Goal: Task Accomplishment & Management: Use online tool/utility

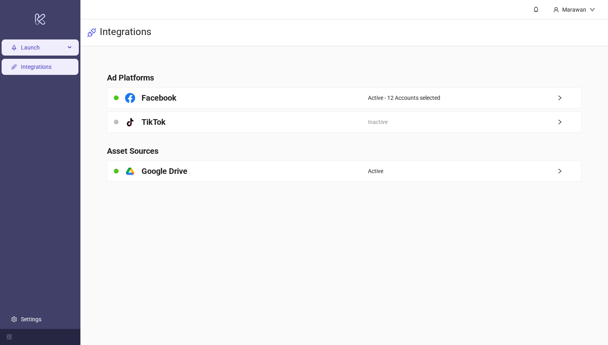
click at [64, 49] on span "Launch" at bounding box center [43, 48] width 44 height 16
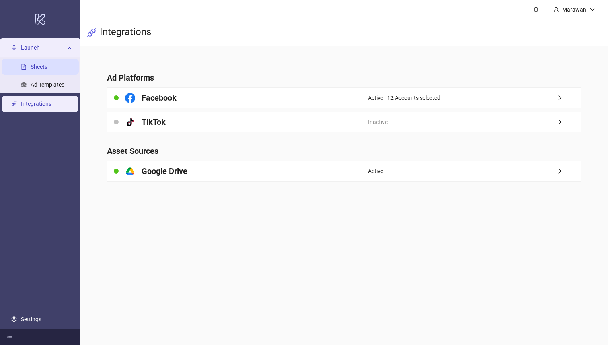
click at [47, 67] on link "Sheets" at bounding box center [39, 67] width 17 height 6
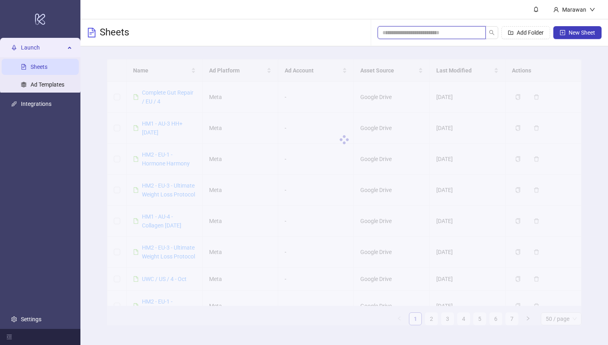
click at [453, 35] on input "search" at bounding box center [429, 32] width 92 height 9
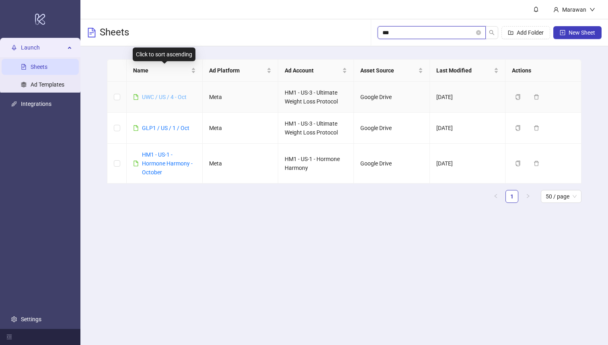
type input "***"
click at [169, 98] on link "UWC / US / 4 - Oct" at bounding box center [164, 97] width 45 height 6
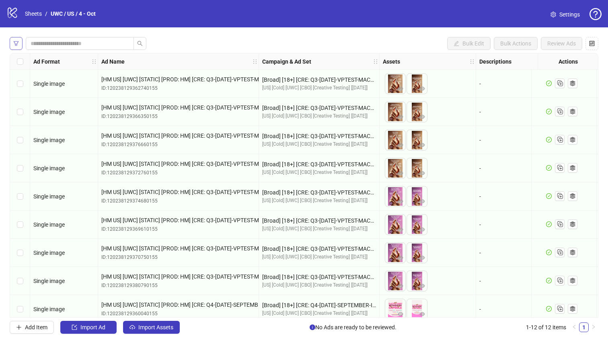
click at [18, 44] on icon "filter" at bounding box center [16, 44] width 6 height 6
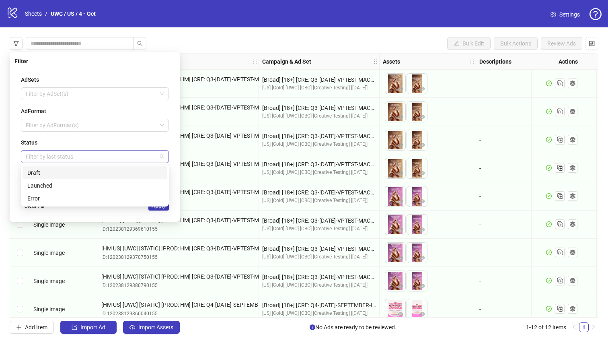
click at [70, 158] on div at bounding box center [91, 156] width 136 height 11
click at [72, 176] on div "Draft" at bounding box center [94, 172] width 135 height 9
click at [109, 145] on div "Status" at bounding box center [95, 142] width 148 height 9
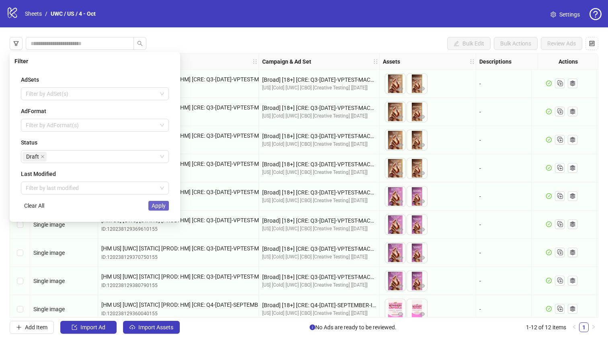
click at [163, 206] on span "Apply" at bounding box center [159, 205] width 14 height 6
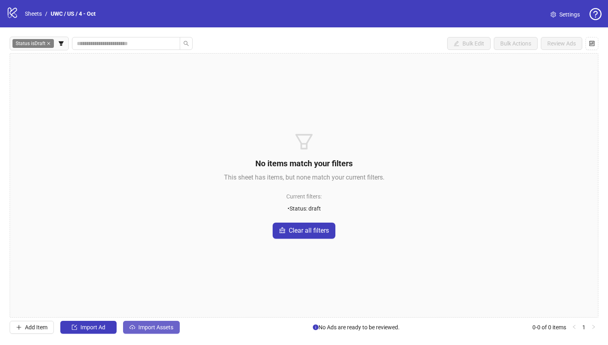
click at [167, 329] on span "Import Assets" at bounding box center [155, 327] width 35 height 6
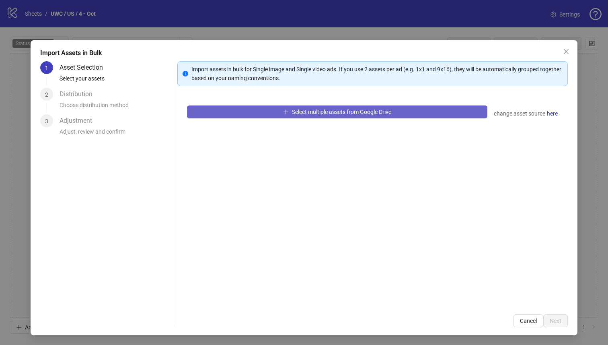
click at [334, 109] on span "Select multiple assets from Google Drive" at bounding box center [341, 112] width 99 height 6
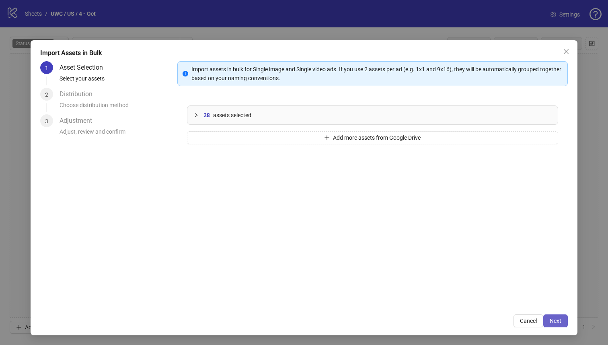
click at [558, 319] on span "Next" at bounding box center [556, 320] width 12 height 6
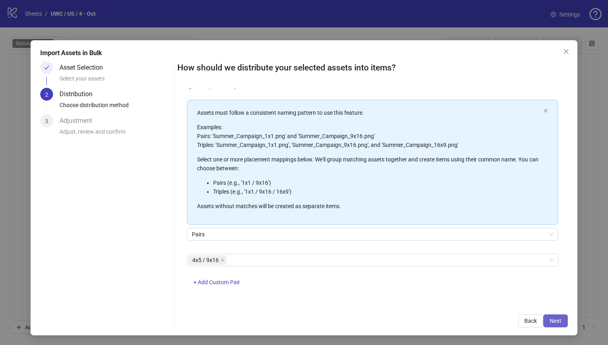
click at [558, 319] on span "Next" at bounding box center [556, 320] width 12 height 6
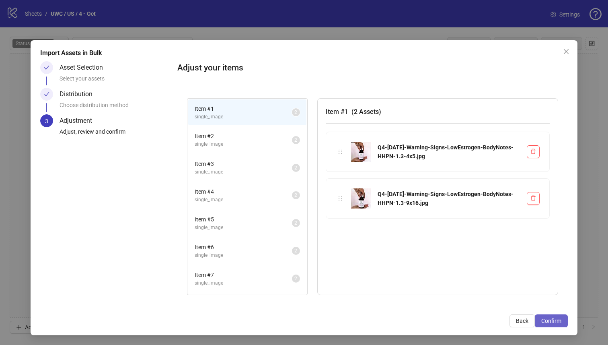
click at [558, 319] on span "Confirm" at bounding box center [552, 320] width 20 height 6
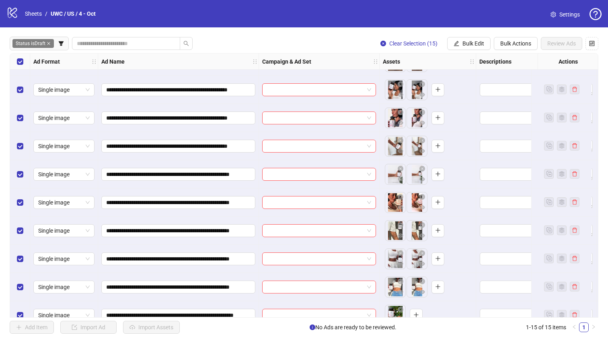
scroll to position [178, 0]
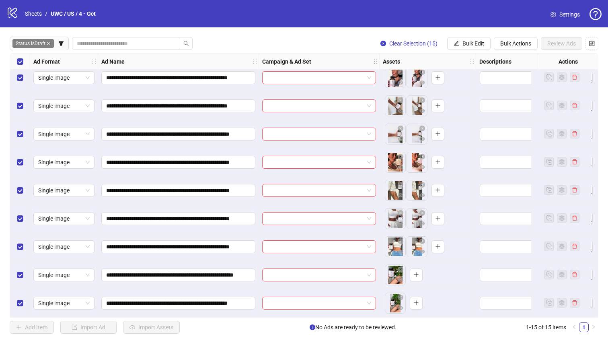
click at [24, 61] on div "Select all rows" at bounding box center [20, 62] width 20 height 16
click at [25, 62] on div "Select all rows" at bounding box center [20, 62] width 20 height 16
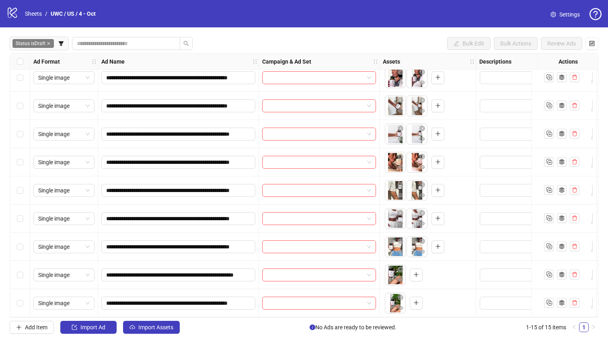
click at [14, 295] on div "Select row 15" at bounding box center [20, 303] width 20 height 28
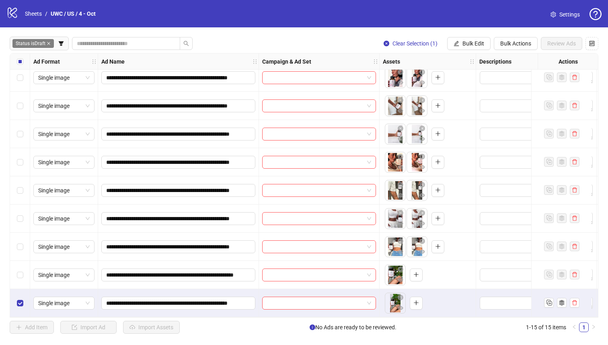
click at [14, 278] on div "Select row 14" at bounding box center [20, 275] width 20 height 28
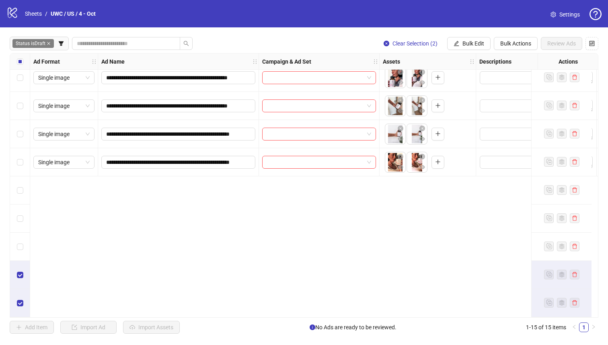
scroll to position [0, 0]
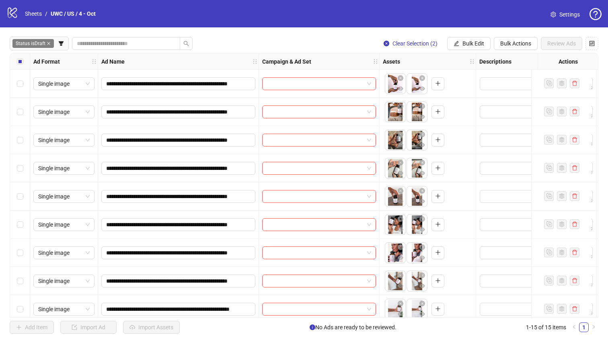
click at [15, 54] on div "Select all rows" at bounding box center [20, 62] width 20 height 16
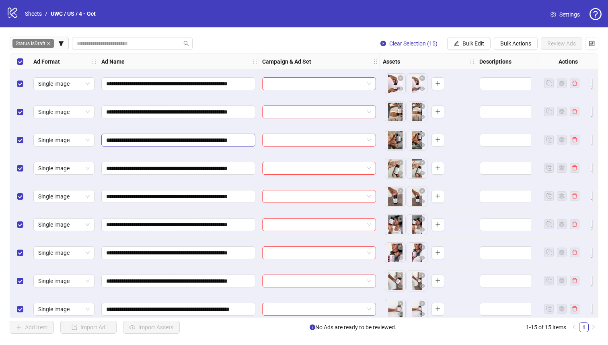
scroll to position [49, 0]
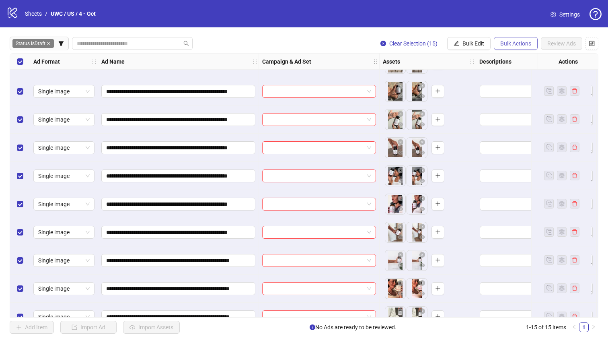
click at [524, 46] on span "Bulk Actions" at bounding box center [515, 43] width 31 height 6
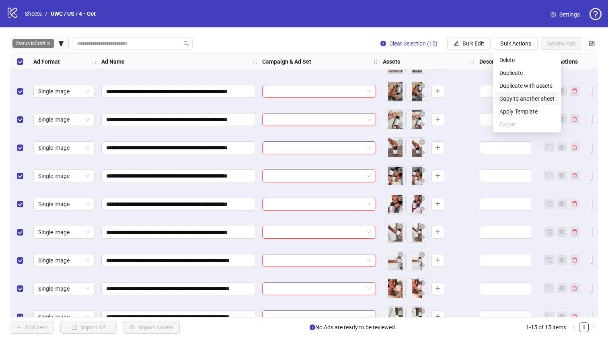
click at [530, 98] on span "Copy to another sheet" at bounding box center [527, 98] width 55 height 9
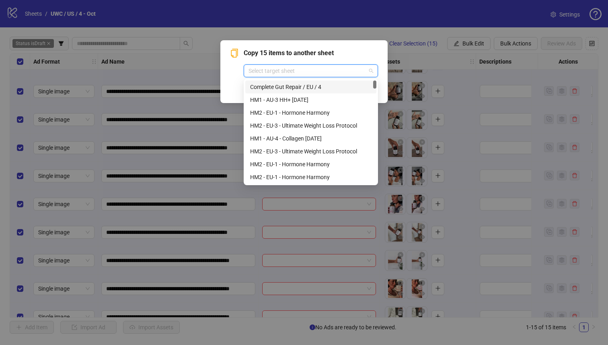
click at [332, 74] on input "search" at bounding box center [307, 71] width 117 height 12
type input "***"
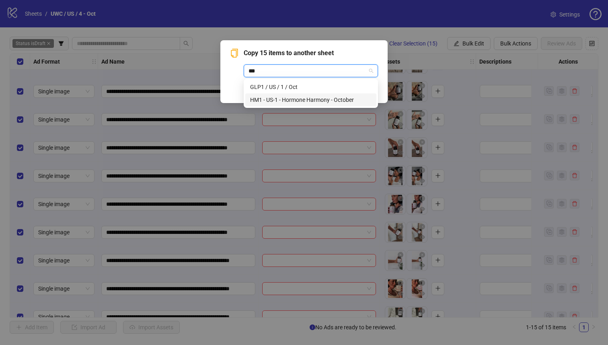
click at [328, 99] on div "HM1 - US-1 - Hormone Harmony - October" at bounding box center [310, 99] width 121 height 9
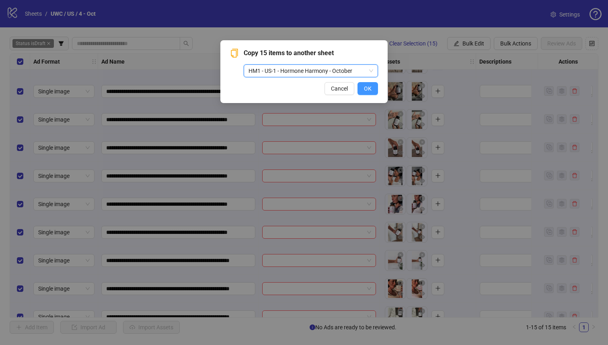
click at [373, 88] on button "OK" at bounding box center [368, 88] width 21 height 13
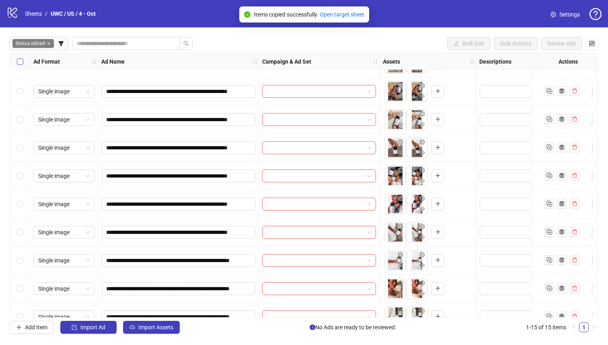
click at [20, 65] on label "Select all rows" at bounding box center [20, 61] width 6 height 9
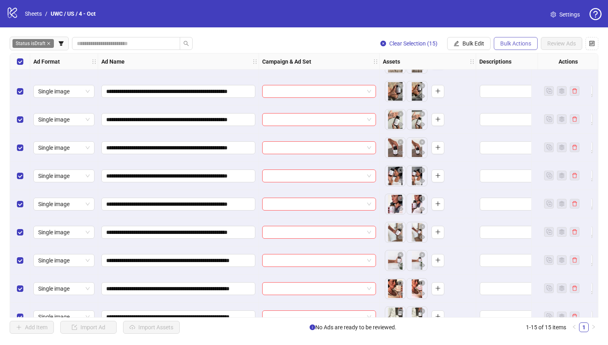
click at [531, 49] on button "Bulk Actions" at bounding box center [516, 43] width 44 height 13
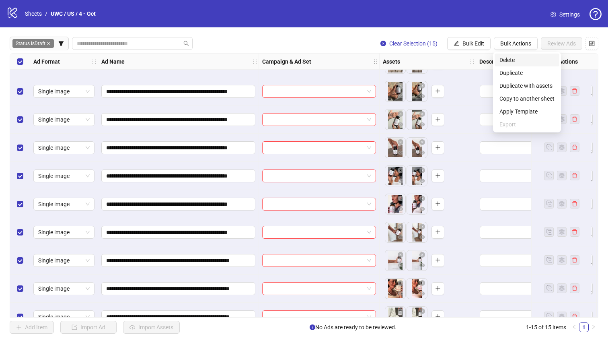
click at [529, 60] on span "Delete" at bounding box center [527, 60] width 55 height 9
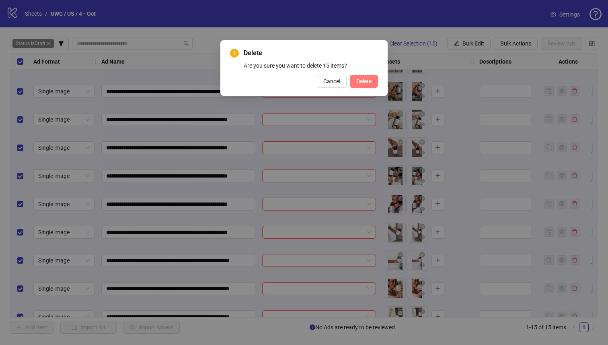
click at [369, 81] on span "Delete" at bounding box center [363, 81] width 15 height 6
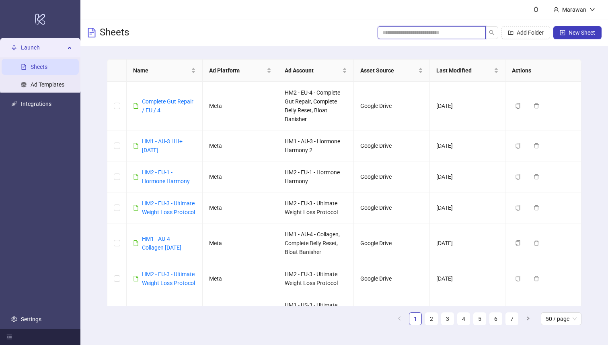
click at [457, 31] on input "search" at bounding box center [429, 32] width 92 height 9
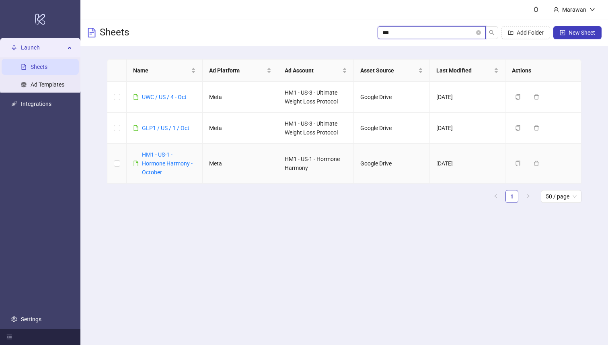
type input "***"
click at [165, 159] on div "HM1 - US-1 - Hormone Harmony - October" at bounding box center [169, 163] width 54 height 27
click at [153, 159] on div "HM1 - US-1 - Hormone Harmony - October" at bounding box center [169, 163] width 54 height 27
click at [152, 157] on link "HM1 - US-1 - Hormone Harmony - October" at bounding box center [167, 163] width 51 height 24
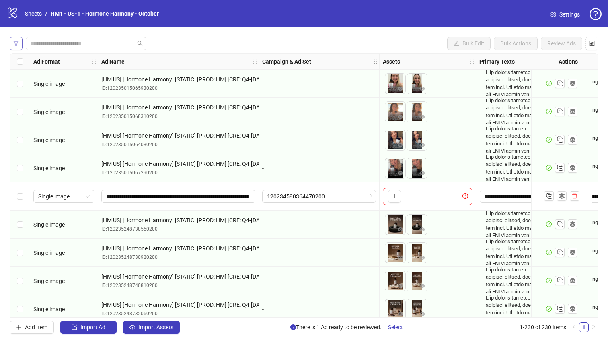
click at [19, 44] on icon "filter" at bounding box center [16, 44] width 6 height 6
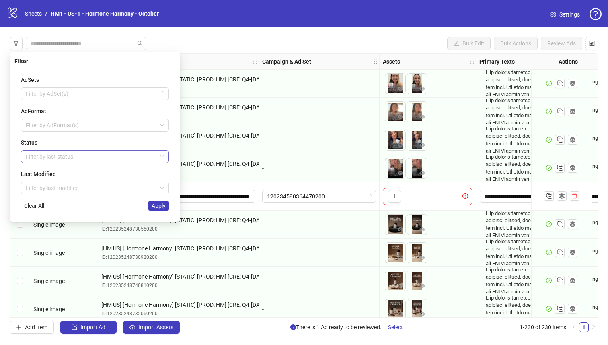
click at [61, 156] on div at bounding box center [91, 156] width 136 height 11
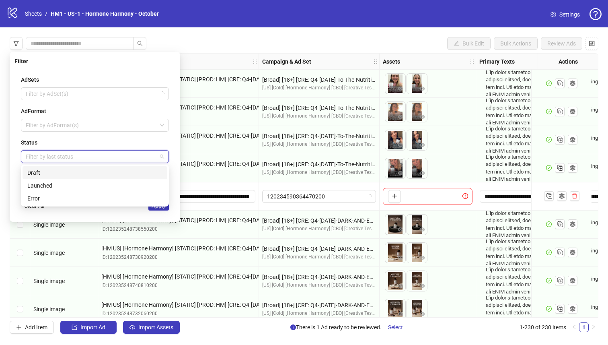
click at [61, 168] on div "Draft" at bounding box center [94, 172] width 135 height 9
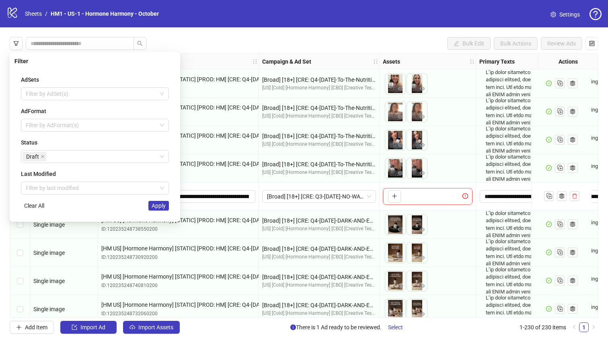
click at [69, 145] on div "Status" at bounding box center [95, 142] width 148 height 9
click at [164, 201] on button "Apply" at bounding box center [158, 206] width 21 height 10
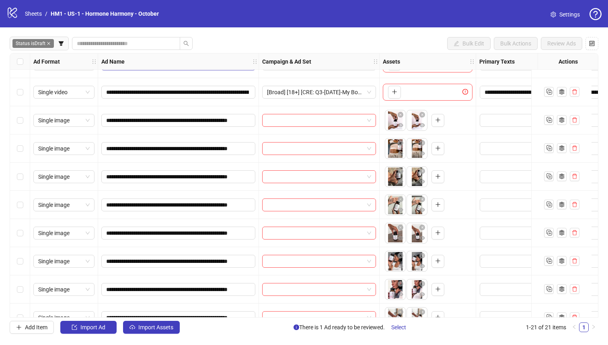
scroll to position [347, 0]
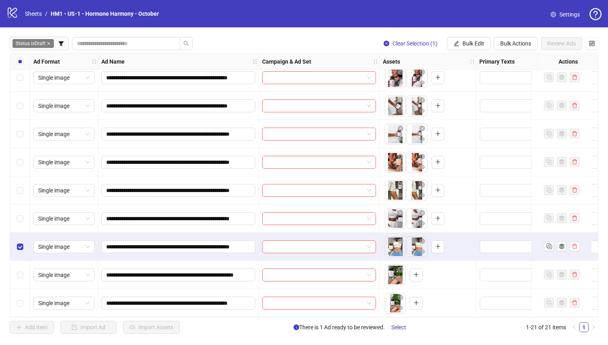
click at [18, 227] on div "Select row 18" at bounding box center [20, 218] width 20 height 28
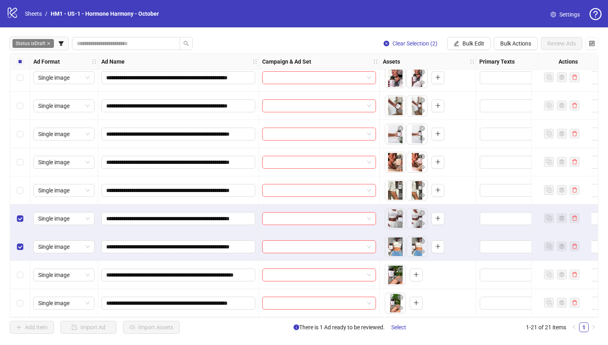
click at [18, 199] on div "Select row 17" at bounding box center [20, 190] width 20 height 28
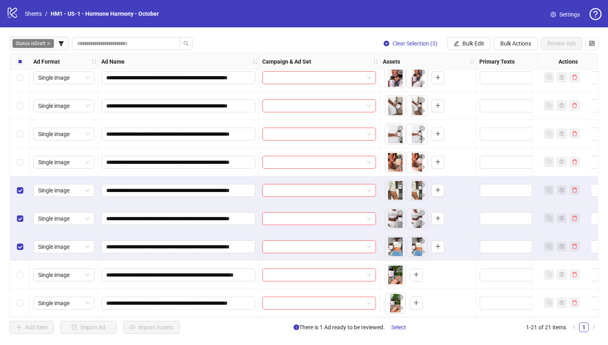
scroll to position [303, 0]
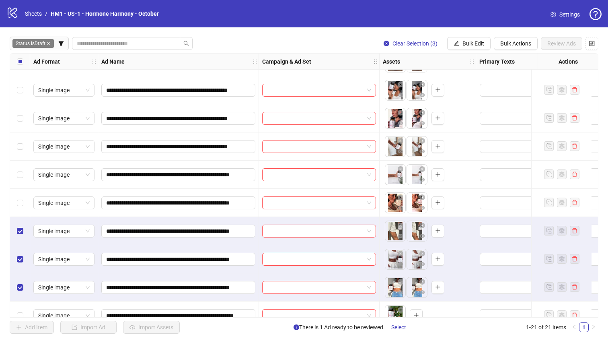
click at [18, 214] on div "Select row 16" at bounding box center [20, 203] width 20 height 28
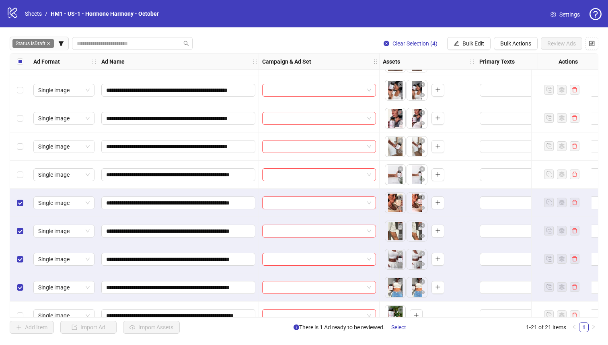
click at [18, 180] on div "Select row 15" at bounding box center [20, 175] width 20 height 28
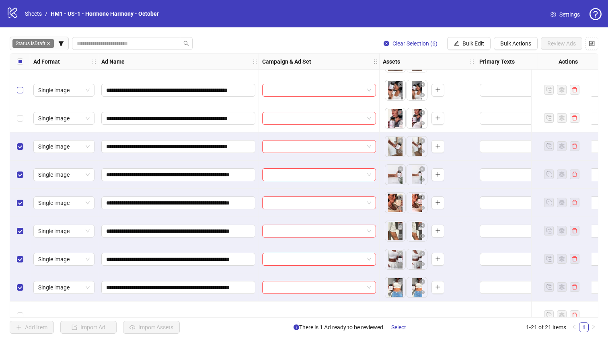
scroll to position [224, 0]
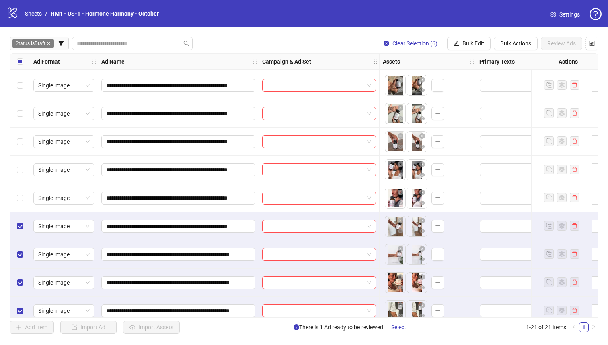
click at [21, 183] on div "Select row 12" at bounding box center [20, 170] width 20 height 28
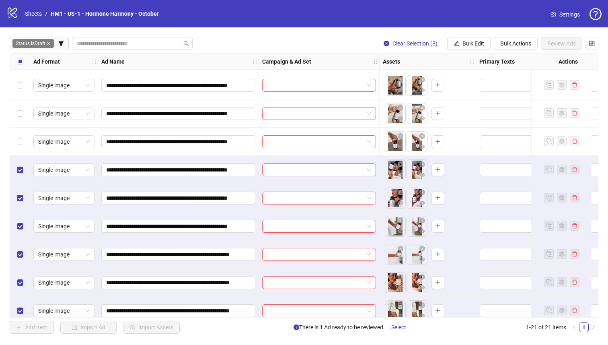
click at [20, 148] on div "Select row 11" at bounding box center [20, 142] width 20 height 28
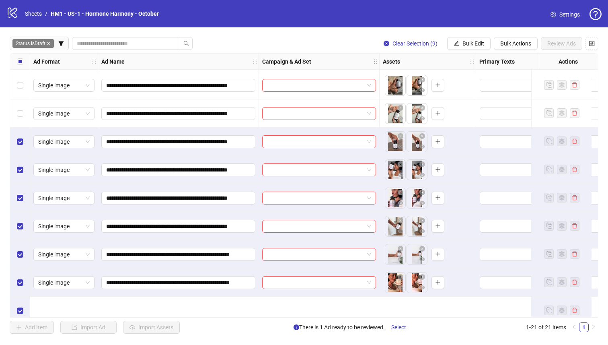
scroll to position [127, 0]
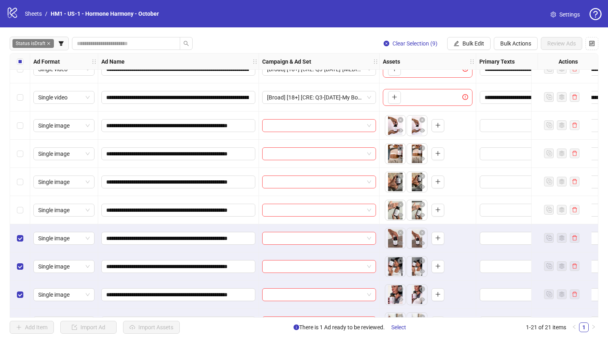
click at [26, 200] on div "Select row 10" at bounding box center [20, 210] width 20 height 28
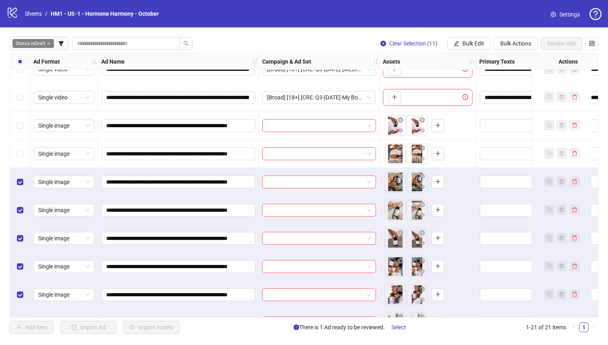
click at [19, 160] on div "Select row 8" at bounding box center [20, 154] width 20 height 28
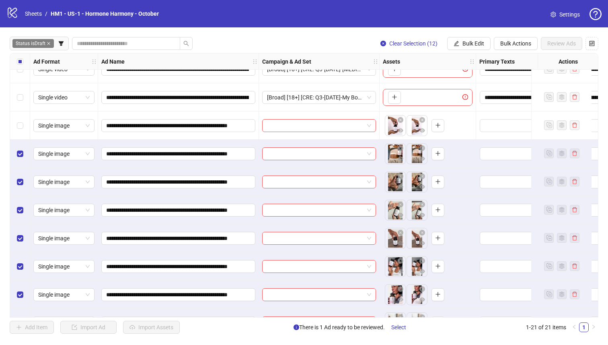
click at [19, 133] on div "Select row 7" at bounding box center [20, 125] width 20 height 28
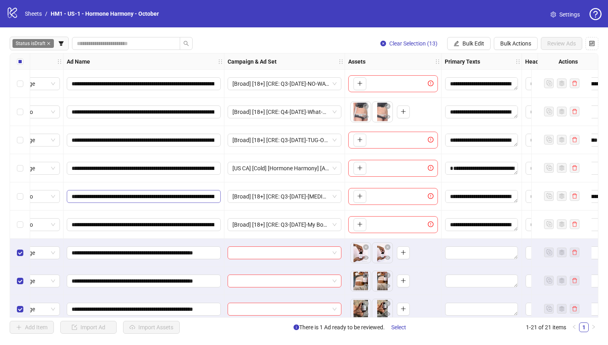
scroll to position [0, 0]
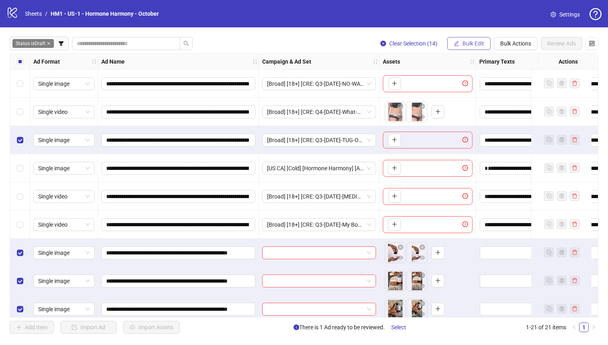
click at [464, 45] on span "Bulk Edit" at bounding box center [474, 43] width 22 height 6
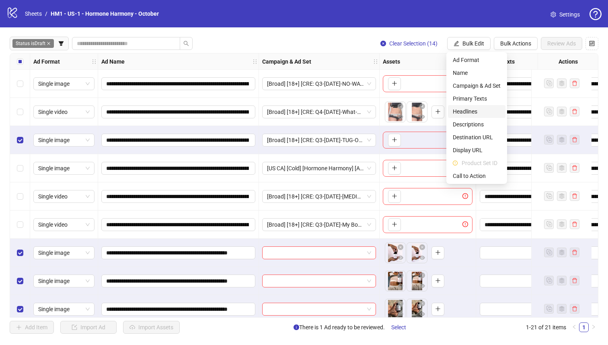
click at [465, 111] on span "Headlines" at bounding box center [477, 111] width 48 height 9
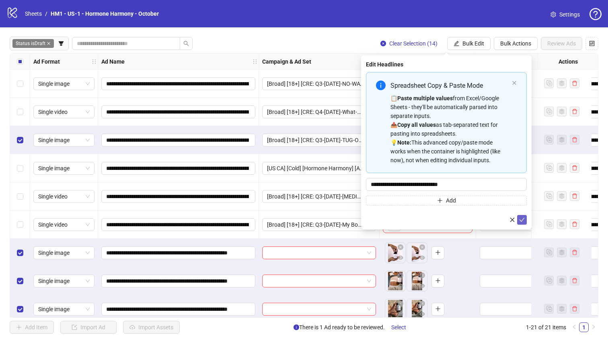
click at [520, 222] on icon "check" at bounding box center [522, 220] width 6 height 6
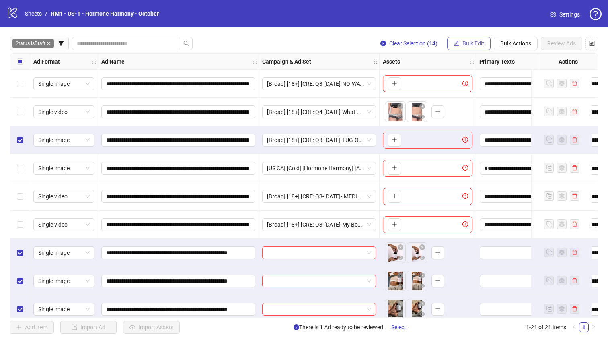
click at [459, 44] on button "Bulk Edit" at bounding box center [468, 43] width 43 height 13
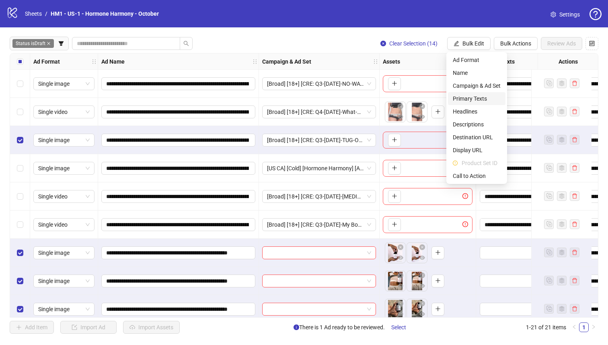
click at [476, 98] on span "Primary Texts" at bounding box center [477, 98] width 48 height 9
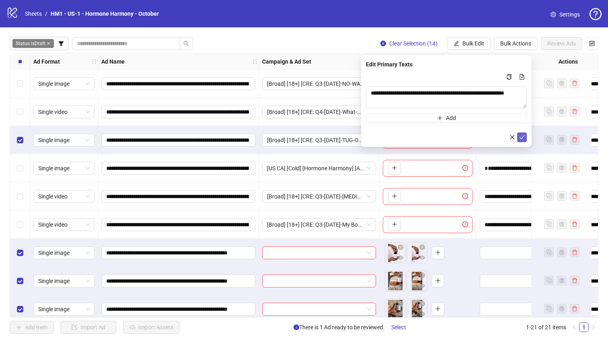
click at [523, 137] on icon "check" at bounding box center [522, 137] width 5 height 4
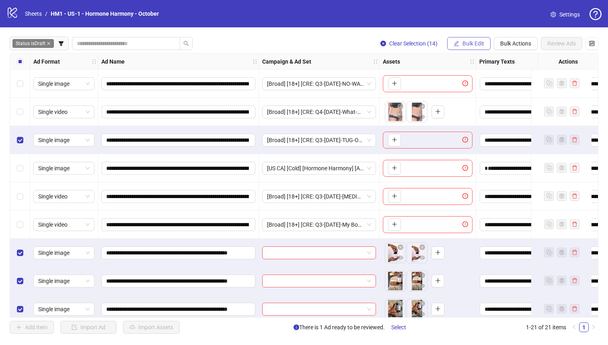
click at [466, 43] on span "Bulk Edit" at bounding box center [474, 43] width 22 height 6
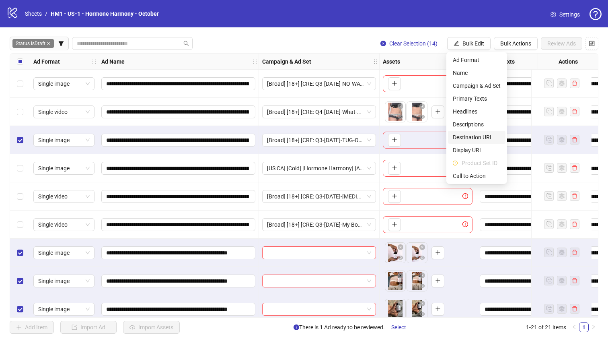
click at [486, 139] on span "Destination URL" at bounding box center [477, 137] width 48 height 9
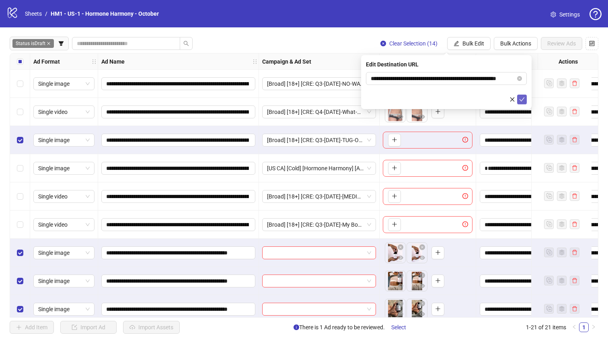
click at [519, 97] on button "submit" at bounding box center [522, 100] width 10 height 10
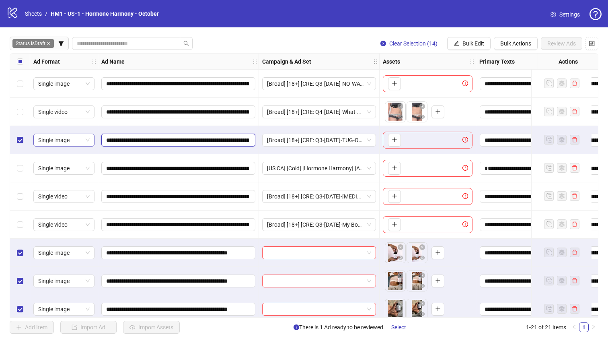
drag, startPoint x: 216, startPoint y: 138, endPoint x: 94, endPoint y: 137, distance: 121.5
click at [94, 54] on div "**********" at bounding box center [454, 54] width 889 height 0
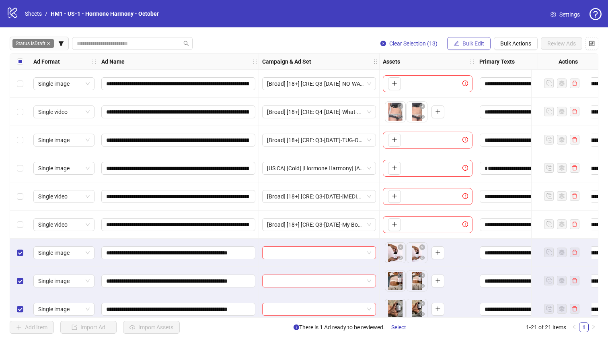
click at [472, 44] on span "Bulk Edit" at bounding box center [474, 43] width 22 height 6
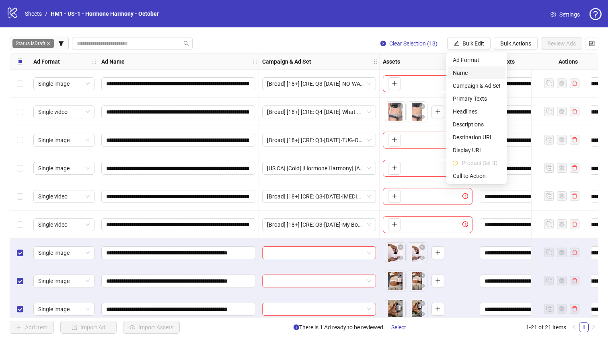
click at [470, 75] on span "Name" at bounding box center [477, 72] width 48 height 9
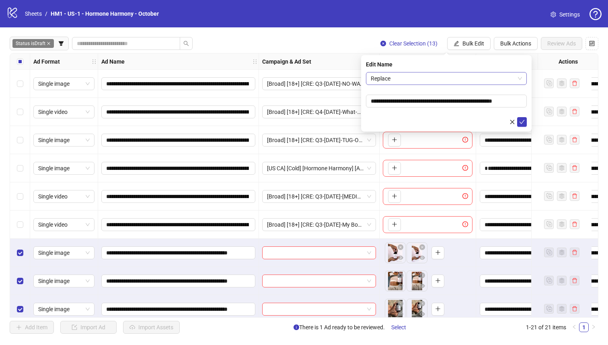
click at [443, 75] on span "Replace" at bounding box center [446, 78] width 151 height 12
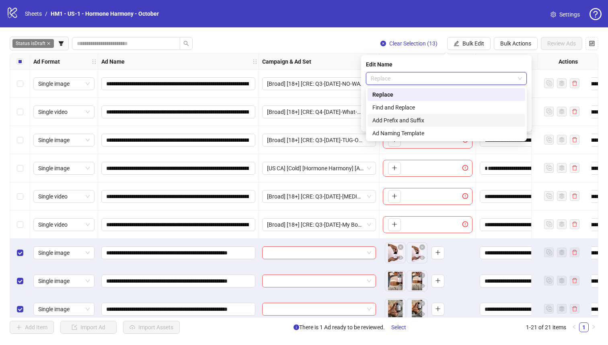
click at [432, 119] on div "Add Prefix and Suffix" at bounding box center [447, 120] width 148 height 9
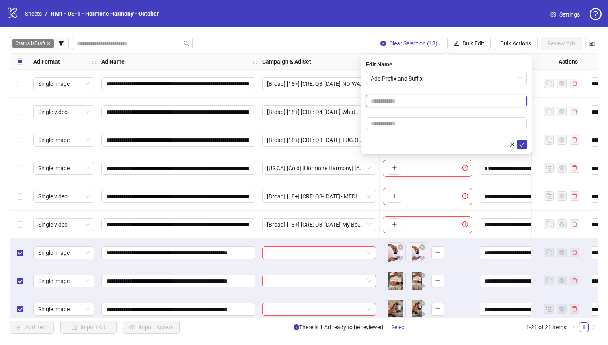
click at [432, 97] on input "text" at bounding box center [446, 101] width 161 height 13
paste input "**********"
type input "**********"
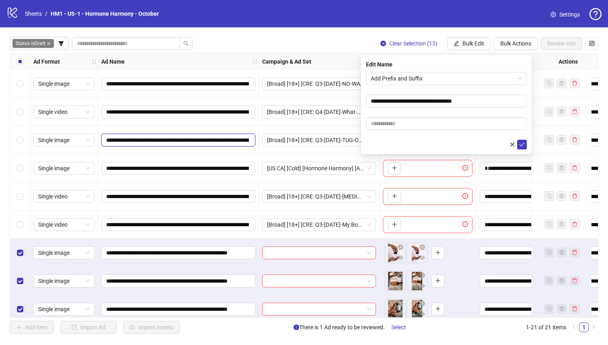
click at [145, 137] on input "**********" at bounding box center [177, 140] width 143 height 9
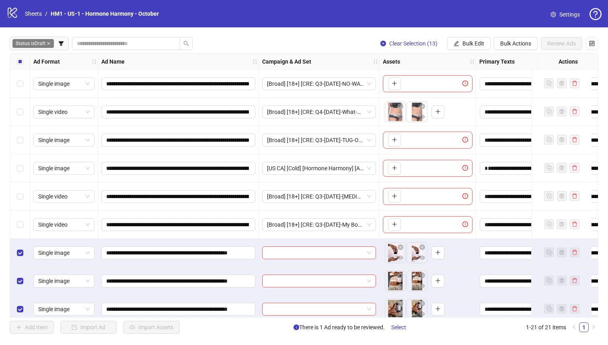
click at [138, 147] on div "**********" at bounding box center [178, 140] width 161 height 28
click at [140, 143] on input "**********" at bounding box center [177, 140] width 143 height 9
drag, startPoint x: 135, startPoint y: 136, endPoint x: 142, endPoint y: 140, distance: 7.6
click at [142, 140] on input "**********" at bounding box center [177, 140] width 143 height 9
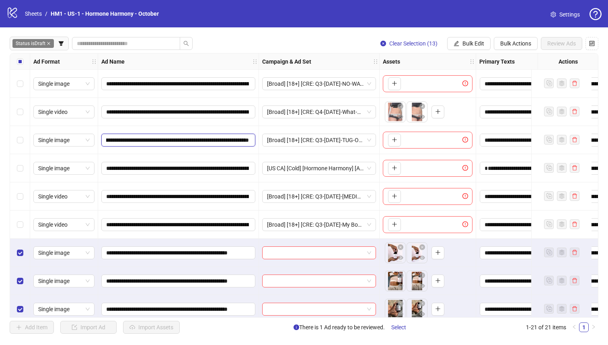
click at [142, 140] on input "**********" at bounding box center [177, 140] width 143 height 9
click at [163, 142] on input "**********" at bounding box center [177, 140] width 143 height 9
drag, startPoint x: 164, startPoint y: 140, endPoint x: 304, endPoint y: 145, distance: 140.5
click at [304, 54] on div "**********" at bounding box center [454, 54] width 889 height 0
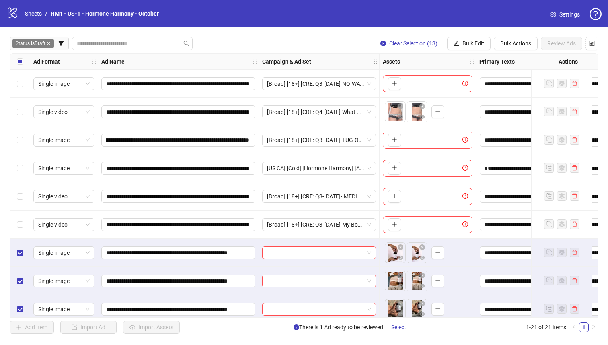
scroll to position [159, 0]
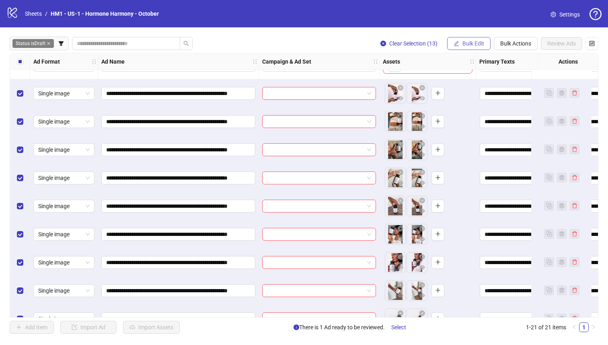
click at [467, 41] on span "Bulk Edit" at bounding box center [474, 43] width 22 height 6
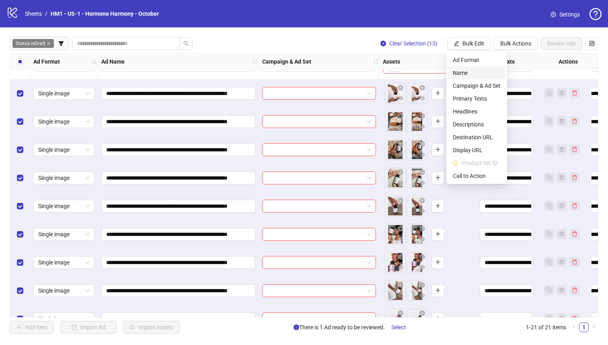
click at [465, 70] on span "Name" at bounding box center [477, 72] width 48 height 9
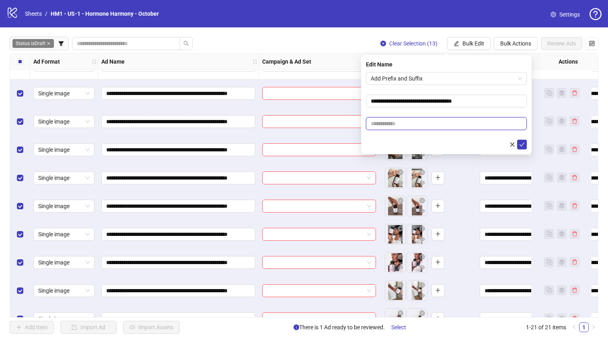
click at [419, 125] on input "text" at bounding box center [446, 123] width 161 height 13
paste input "**********"
type input "**********"
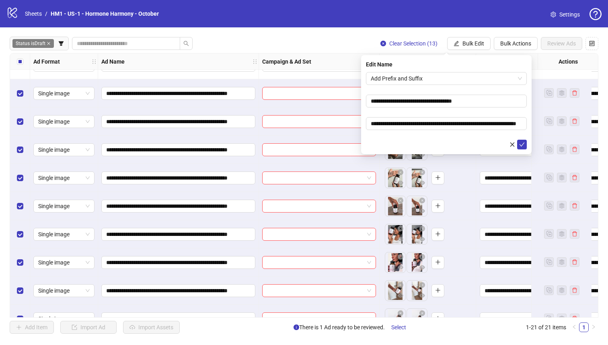
click at [415, 110] on form "**********" at bounding box center [446, 110] width 161 height 77
click at [524, 142] on icon "check" at bounding box center [522, 145] width 6 height 6
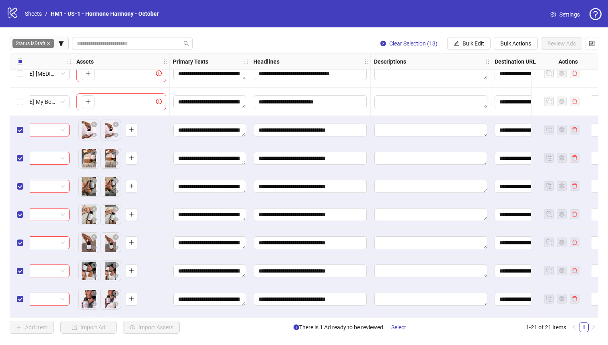
scroll to position [123, 653]
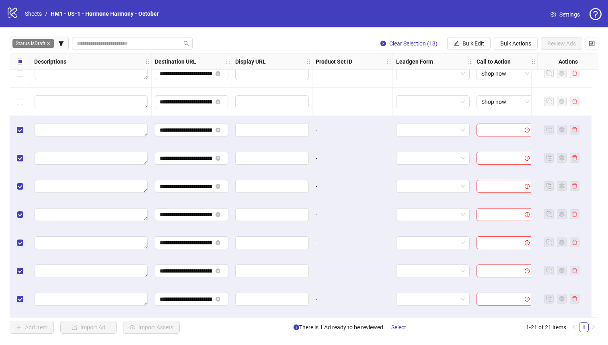
click at [469, 50] on div "**********" at bounding box center [304, 185] width 608 height 316
click at [468, 42] on span "Bulk Edit" at bounding box center [474, 43] width 22 height 6
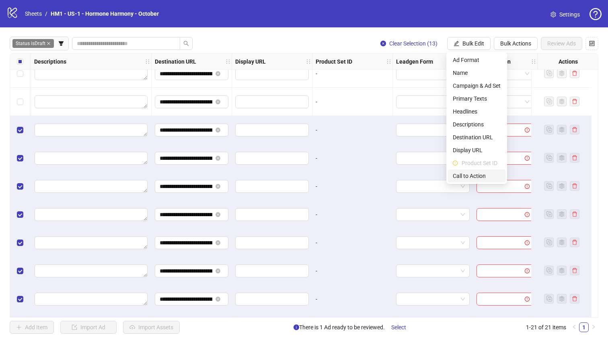
click at [476, 175] on span "Call to Action" at bounding box center [477, 175] width 48 height 9
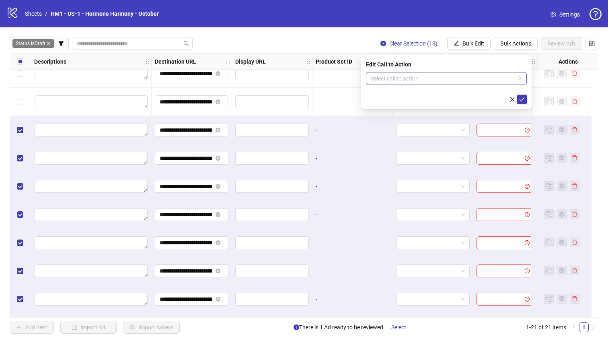
click at [441, 81] on input "search" at bounding box center [443, 78] width 144 height 12
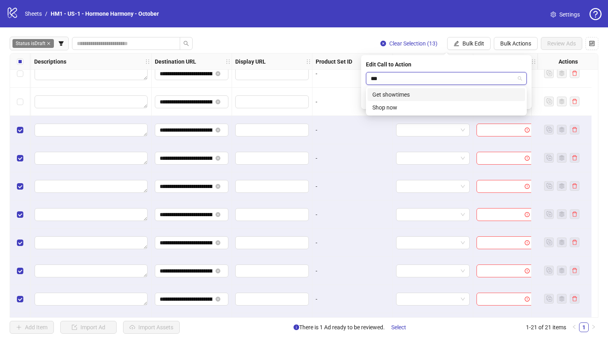
type input "****"
click at [434, 95] on div "Shop now" at bounding box center [447, 94] width 148 height 9
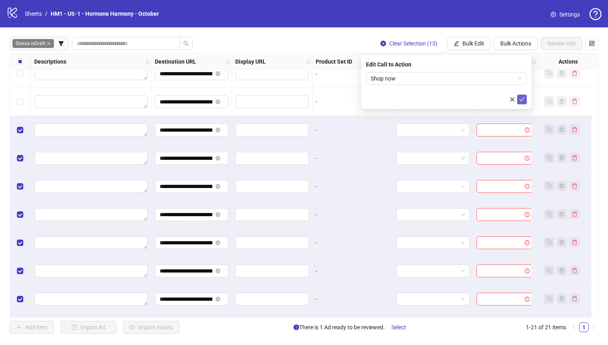
click at [518, 97] on button "submit" at bounding box center [522, 100] width 10 height 10
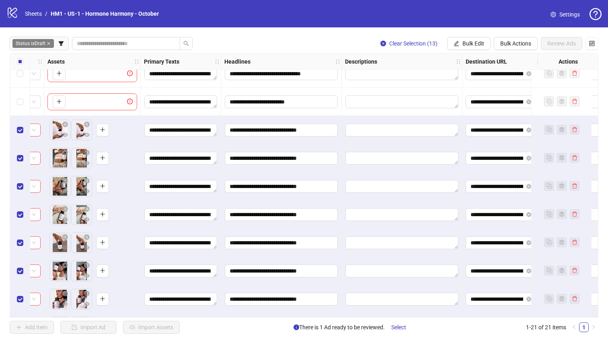
scroll to position [123, 0]
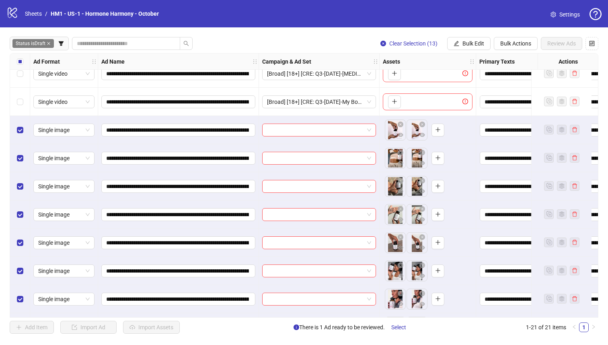
click at [12, 66] on div "Select all rows" at bounding box center [20, 62] width 20 height 16
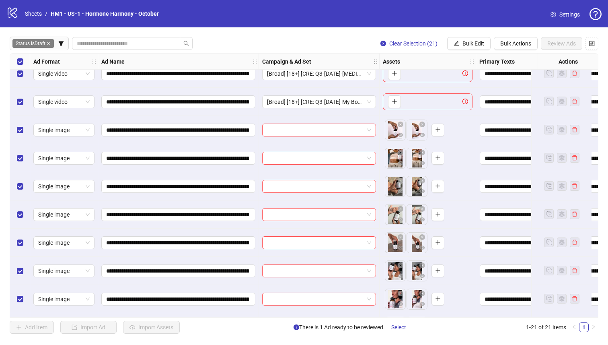
click at [12, 66] on div "Select all rows" at bounding box center [20, 62] width 20 height 16
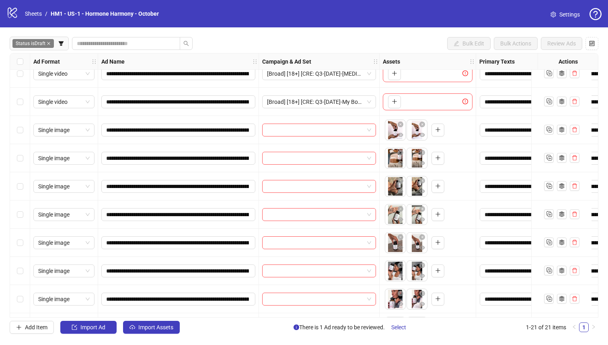
click at [27, 129] on div "Select row 7" at bounding box center [20, 130] width 20 height 28
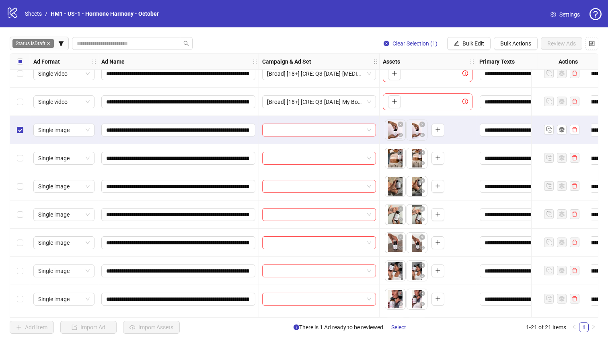
click at [26, 151] on div "Select row 8" at bounding box center [20, 158] width 20 height 28
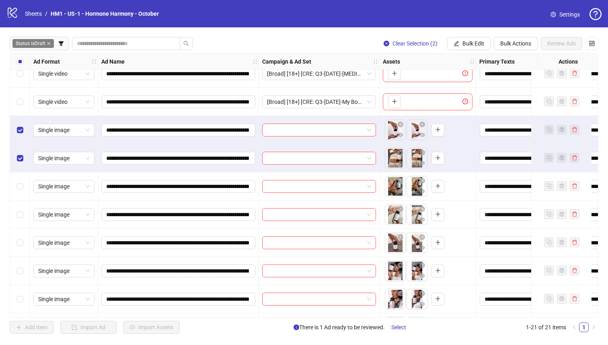
click at [21, 179] on div "Select row 9" at bounding box center [20, 186] width 20 height 28
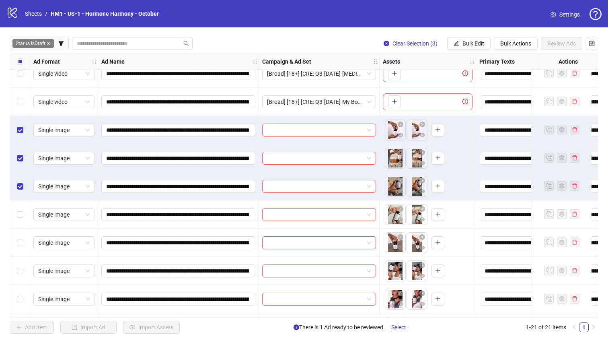
click at [23, 204] on div "Select row 10" at bounding box center [20, 214] width 20 height 28
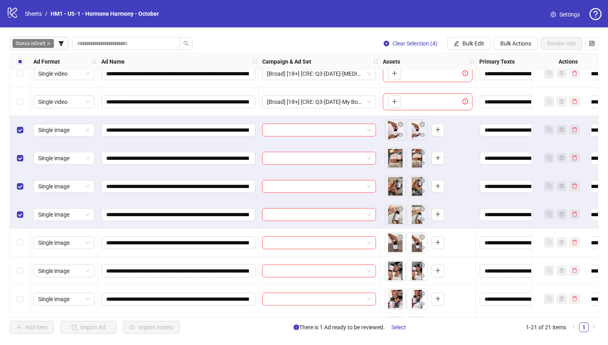
click at [26, 227] on div "Select row 10" at bounding box center [20, 214] width 20 height 28
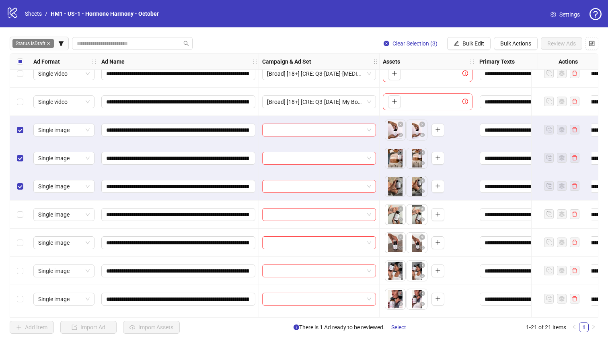
click at [25, 236] on div "Select row 11" at bounding box center [20, 243] width 20 height 28
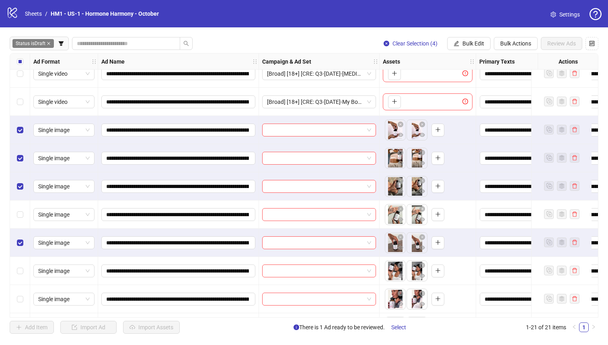
click at [23, 220] on div "Select row 10" at bounding box center [20, 214] width 20 height 28
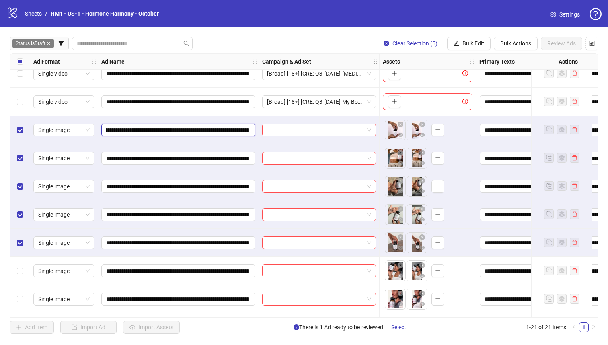
scroll to position [0, 178]
drag, startPoint x: 215, startPoint y: 129, endPoint x: 196, endPoint y: 130, distance: 19.3
click at [196, 130] on input "**********" at bounding box center [177, 130] width 143 height 9
click at [468, 41] on span "Bulk Edit" at bounding box center [474, 43] width 22 height 6
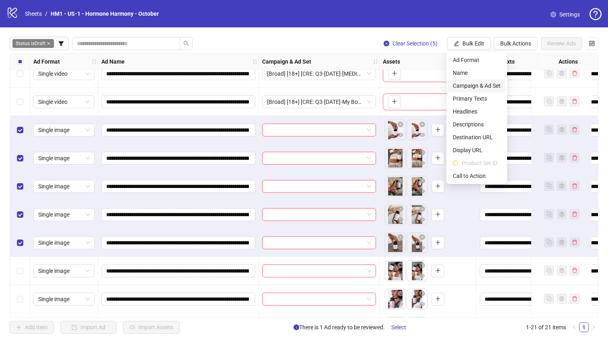
click at [480, 86] on span "Campaign & Ad Set" at bounding box center [477, 85] width 48 height 9
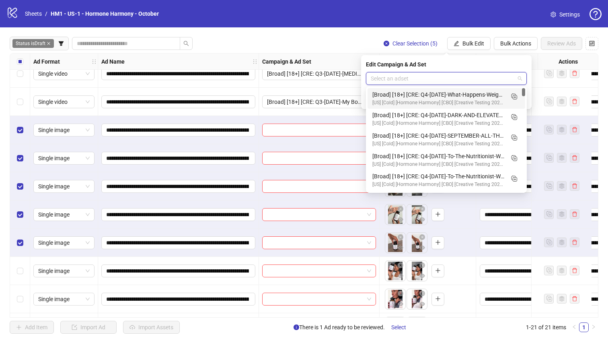
click at [447, 75] on input "search" at bounding box center [443, 78] width 144 height 12
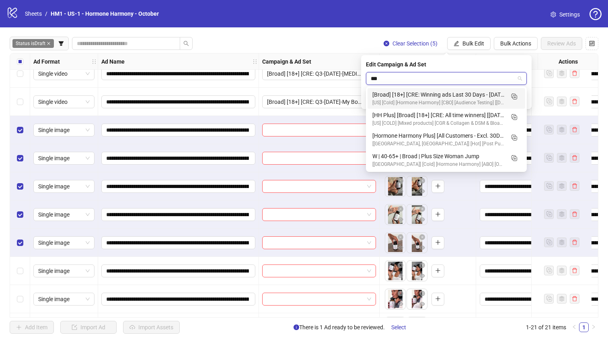
type input "****"
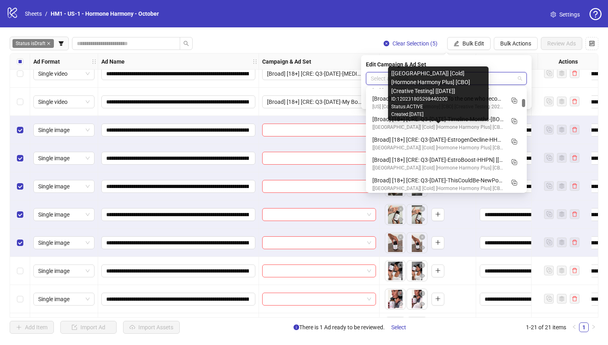
scroll to position [1225, 0]
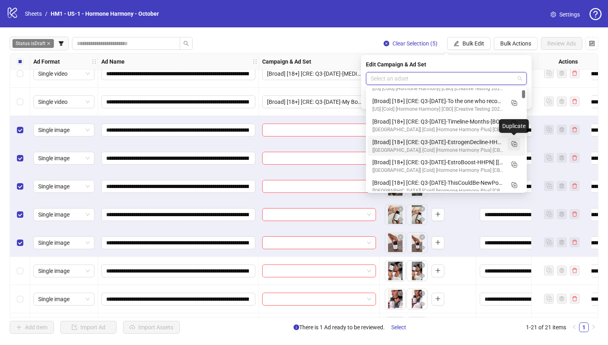
click at [515, 142] on icon "Duplicate" at bounding box center [514, 144] width 8 height 8
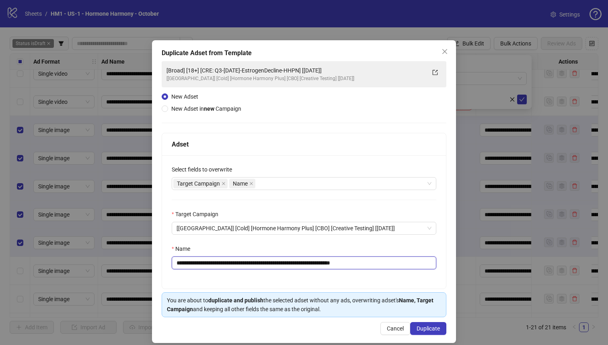
drag, startPoint x: 325, startPoint y: 264, endPoint x: 224, endPoint y: 265, distance: 100.2
click at [224, 265] on input "**********" at bounding box center [304, 262] width 265 height 13
paste input "**********"
type input "**********"
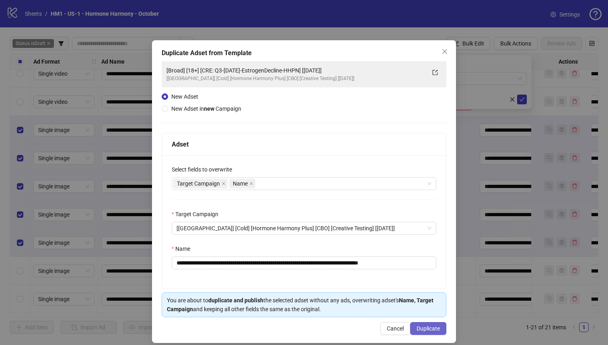
click at [423, 329] on span "Duplicate" at bounding box center [428, 328] width 23 height 6
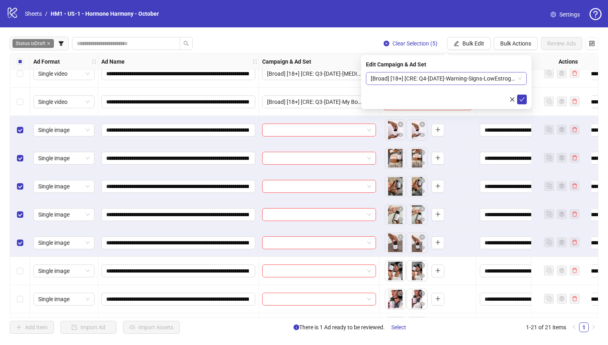
click at [404, 82] on span "[Broad] [18+] [CRE: Q4-[DATE]-Warning-Signs-LowEstrogen-BodyNotes-HHPN] [[DATE]]" at bounding box center [446, 78] width 151 height 12
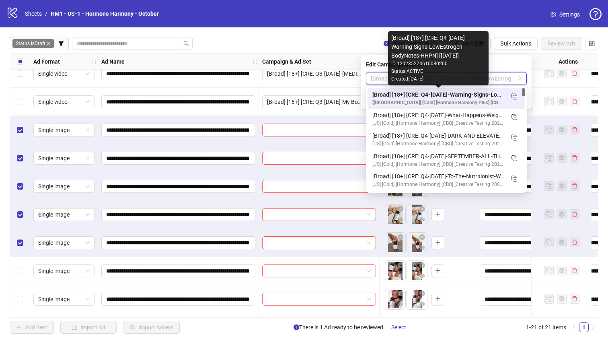
click at [461, 94] on div "[Broad] [18+] [CRE: Q4-[DATE]-Warning-Signs-LowEstrogen-BodyNotes-HHPN] [[DATE]]" at bounding box center [439, 94] width 132 height 9
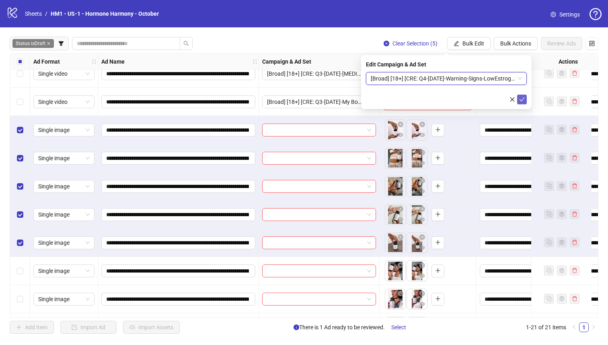
click at [521, 99] on icon "check" at bounding box center [522, 100] width 6 height 6
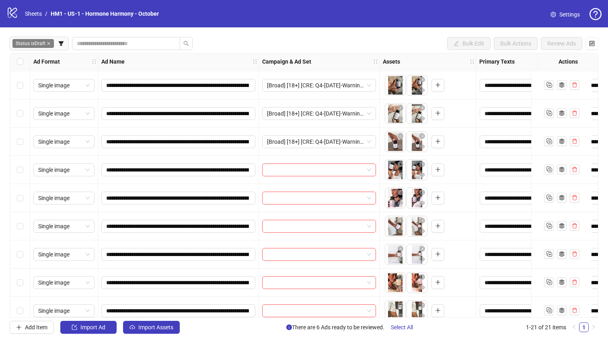
scroll to position [285, 0]
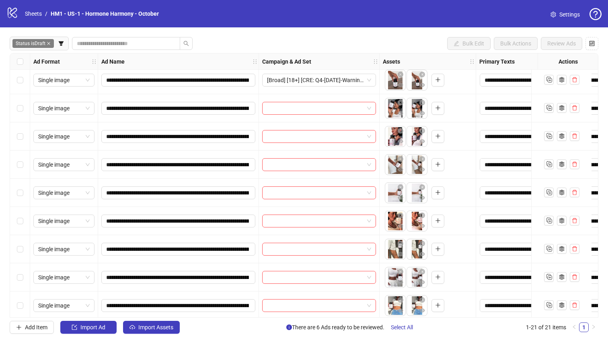
click at [23, 210] on div "Select row 16" at bounding box center [20, 221] width 20 height 28
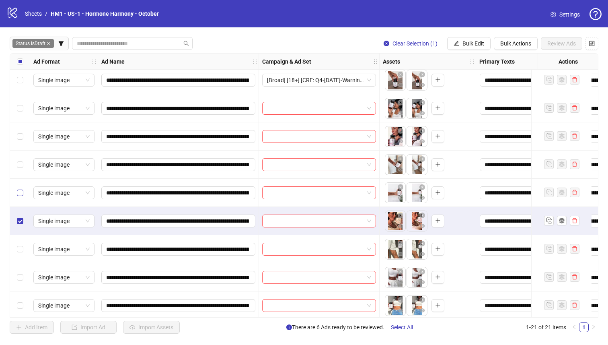
click at [23, 196] on label "Select row 15" at bounding box center [20, 192] width 6 height 9
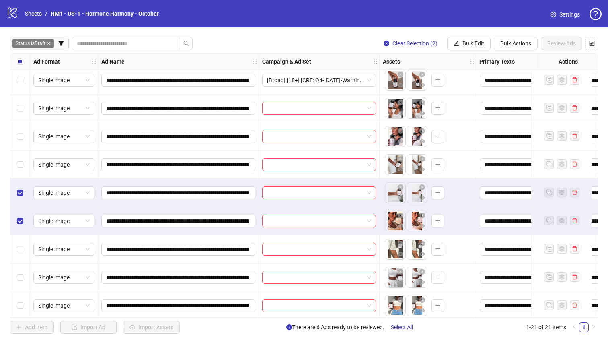
click at [20, 173] on div "Select row 14" at bounding box center [20, 164] width 20 height 28
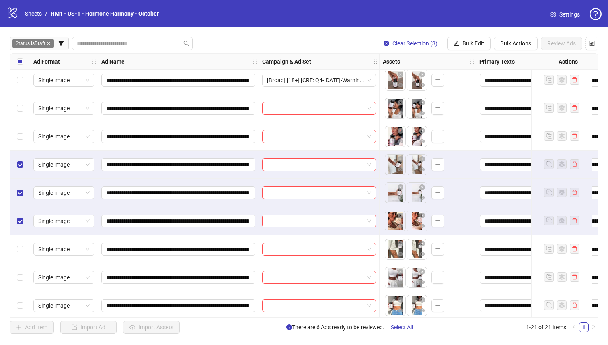
click at [20, 150] on div "Select row 13" at bounding box center [20, 136] width 20 height 28
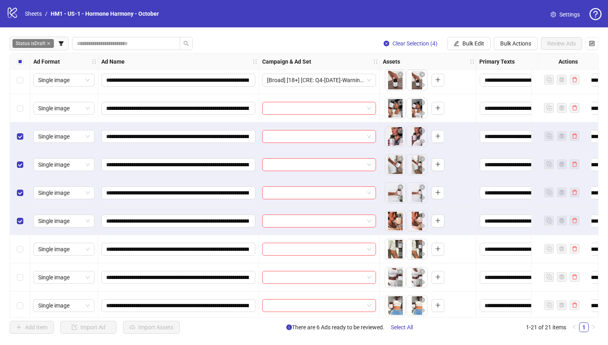
click at [22, 113] on div "Select row 12" at bounding box center [20, 108] width 20 height 28
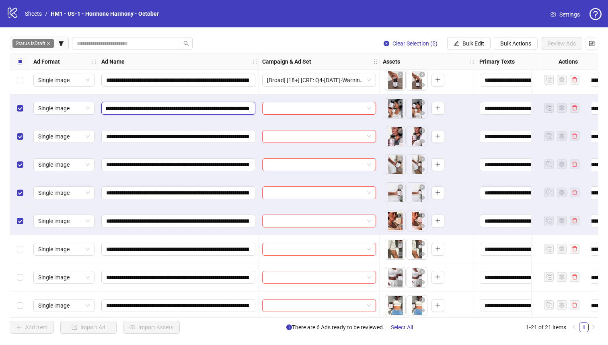
scroll to position [0, 140]
drag, startPoint x: 215, startPoint y: 109, endPoint x: 232, endPoint y: 107, distance: 16.5
click at [232, 107] on input "**********" at bounding box center [177, 108] width 143 height 9
click at [457, 47] on span "button" at bounding box center [457, 43] width 6 height 6
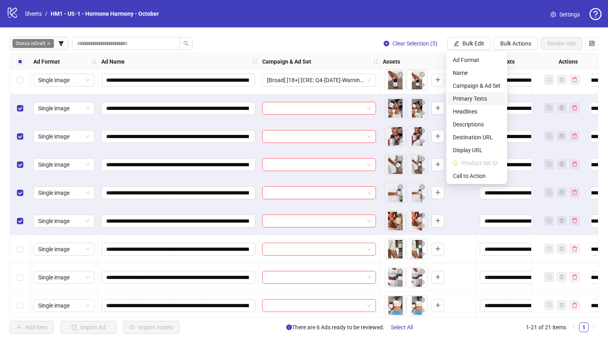
click at [472, 95] on span "Primary Texts" at bounding box center [477, 98] width 48 height 9
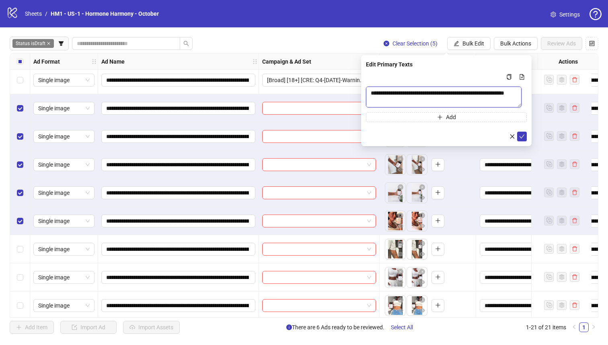
click at [463, 87] on textarea "To enrich screen reader interactions, please activate Accessibility in Grammarl…" at bounding box center [444, 96] width 156 height 21
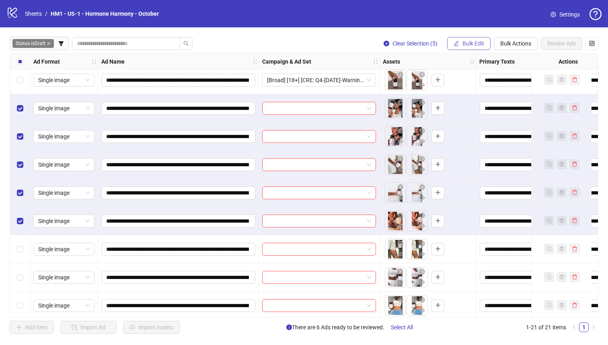
click at [478, 45] on span "Bulk Edit" at bounding box center [474, 43] width 22 height 6
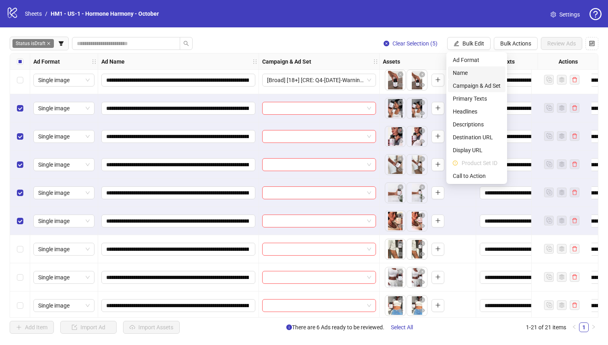
click at [483, 77] on li "Name" at bounding box center [477, 72] width 58 height 13
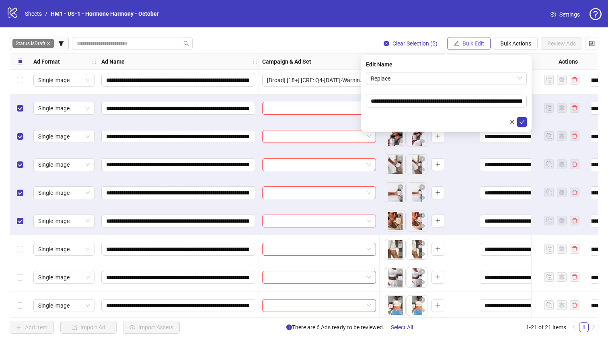
click at [477, 48] on button "Bulk Edit" at bounding box center [468, 43] width 43 height 13
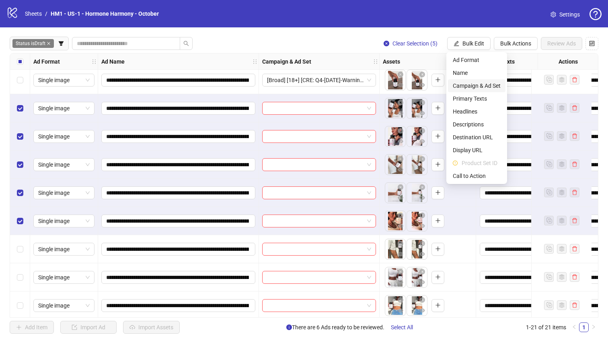
click at [491, 86] on span "Campaign & Ad Set" at bounding box center [477, 85] width 48 height 9
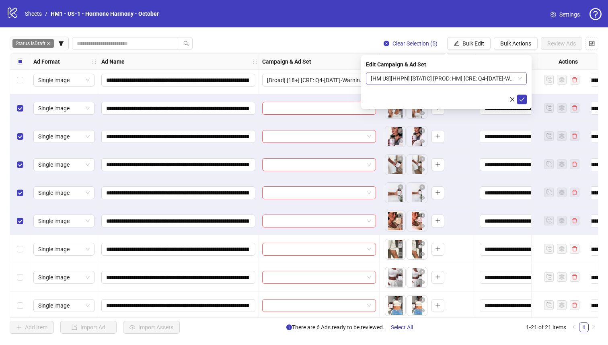
click at [511, 83] on span "[HM US][HHPN] [STATIC] [PROD: HM] [CRE: Q4-[DATE]-Warning-Signs-LowEstrogen-Bod…" at bounding box center [446, 78] width 151 height 12
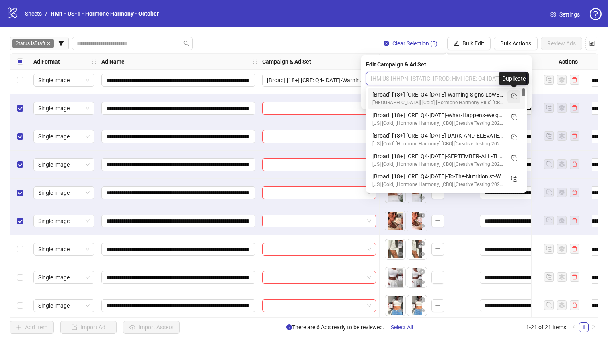
click at [515, 98] on icon "Duplicate" at bounding box center [514, 96] width 8 height 8
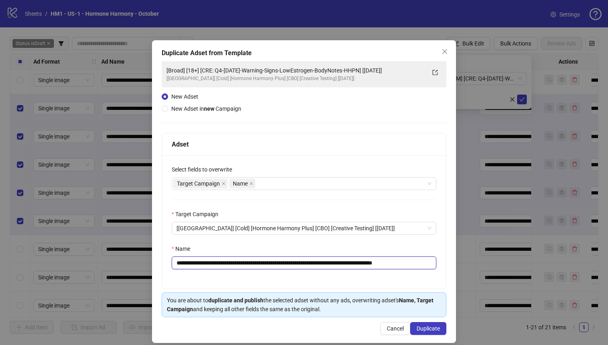
drag, startPoint x: 383, startPoint y: 263, endPoint x: 224, endPoint y: 262, distance: 159.3
click at [224, 262] on input "**********" at bounding box center [304, 262] width 265 height 13
paste input "*"
type input "**********"
click at [441, 331] on button "Duplicate" at bounding box center [428, 328] width 36 height 13
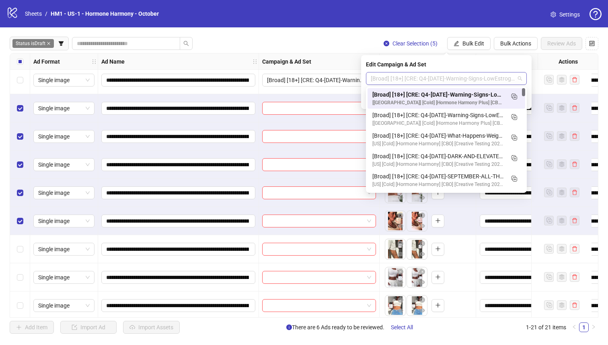
click at [410, 79] on span "[Broad] [18+] [CRE: Q4-[DATE]-Warning-Signs-LowEstrogen-BodyNotes-HHPN-2] [[DAT…" at bounding box center [446, 78] width 151 height 12
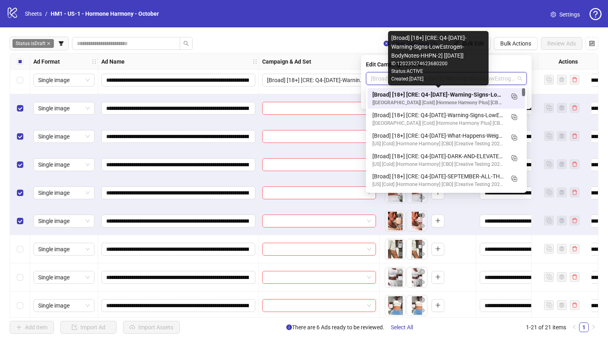
click at [443, 98] on div "[Broad] [18+] [CRE: Q4-[DATE]-Warning-Signs-LowEstrogen-BodyNotes-HHPN-2] [[DAT…" at bounding box center [439, 94] width 132 height 9
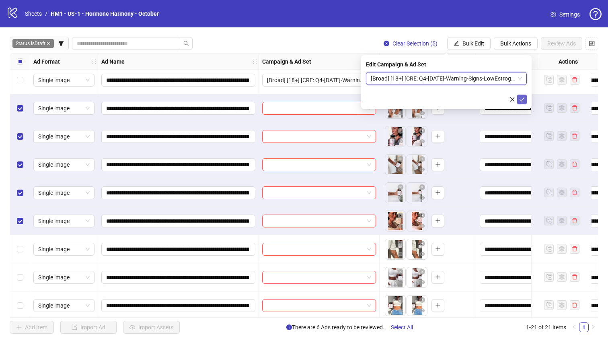
click at [523, 97] on icon "check" at bounding box center [522, 100] width 6 height 6
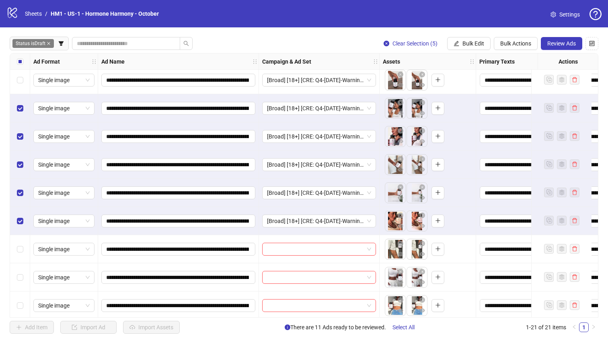
click at [16, 66] on div "Select all rows" at bounding box center [20, 62] width 20 height 16
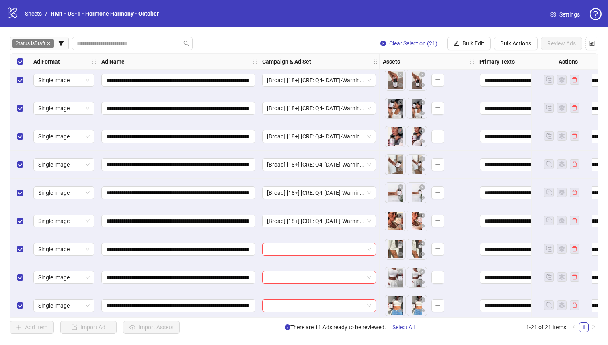
click at [21, 68] on div "Select all rows" at bounding box center [20, 62] width 20 height 16
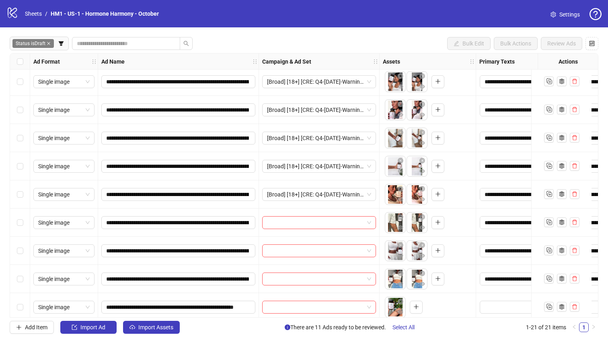
scroll to position [347, 0]
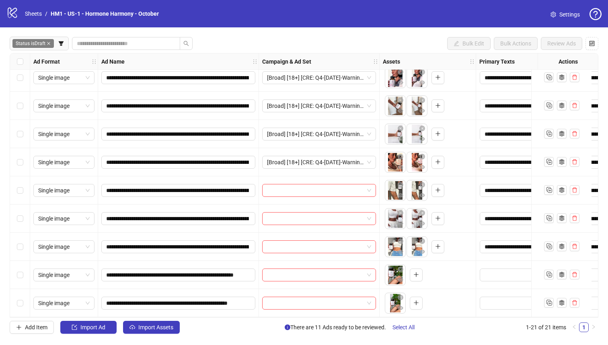
click at [16, 235] on div "Select row 19" at bounding box center [20, 247] width 20 height 28
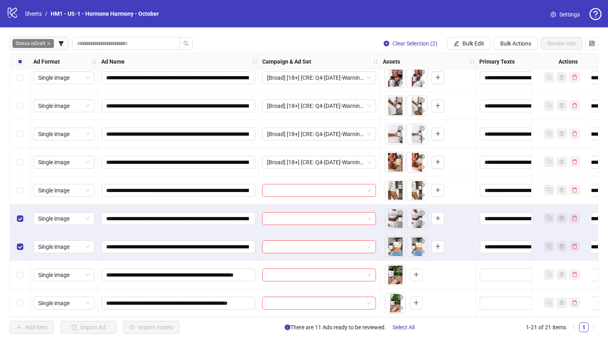
click at [19, 191] on div "Select row 17" at bounding box center [20, 190] width 20 height 28
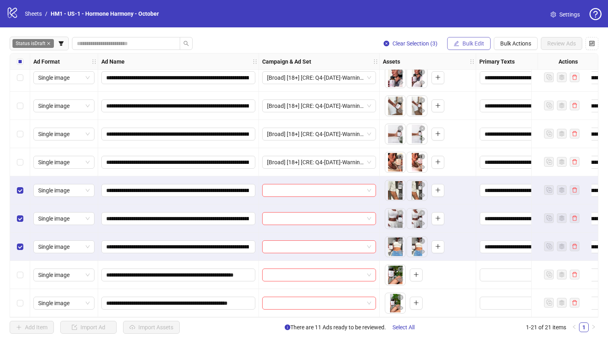
click at [470, 46] on span "Bulk Edit" at bounding box center [474, 43] width 22 height 6
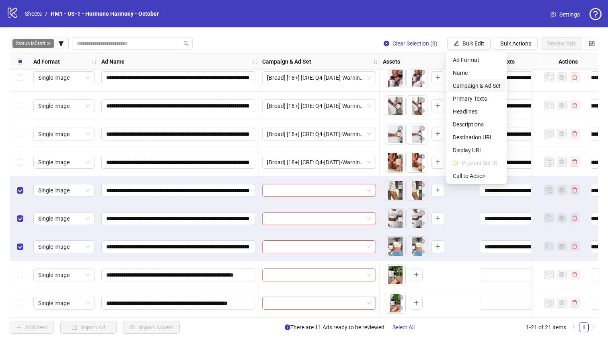
click at [481, 86] on span "Campaign & Ad Set" at bounding box center [477, 85] width 48 height 9
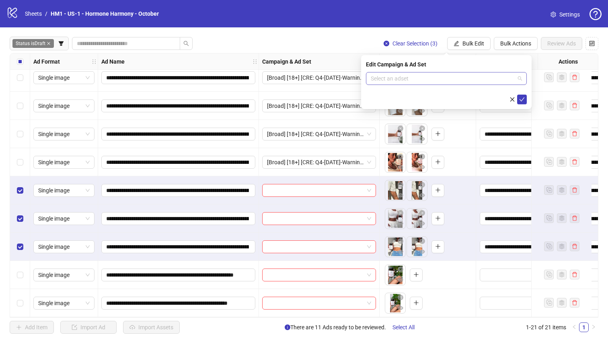
click at [474, 76] on input "search" at bounding box center [443, 78] width 144 height 12
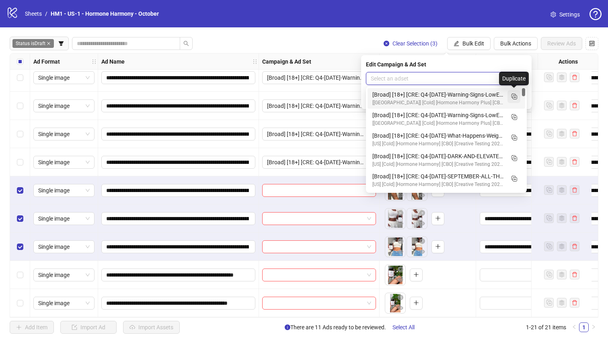
click at [514, 97] on icon "Duplicate" at bounding box center [514, 96] width 8 height 8
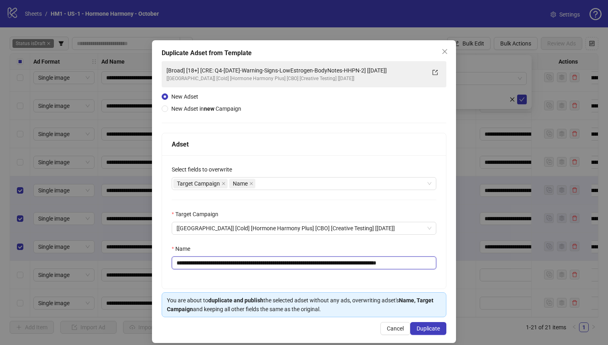
click at [388, 264] on input "**********" at bounding box center [304, 262] width 265 height 13
type input "**********"
click at [423, 324] on button "Duplicate" at bounding box center [428, 328] width 36 height 13
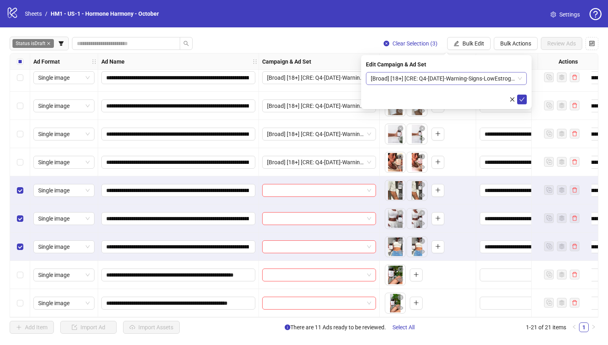
click at [415, 78] on span "[Broad] [18+] [CRE: Q4-[DATE]-Warning-Signs-LowEstrogen-BodyNotes-HHPN-3] [[DAT…" at bounding box center [446, 78] width 151 height 12
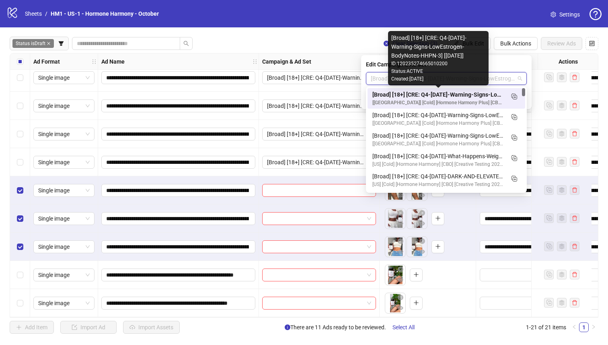
click at [430, 99] on div "[[GEOGRAPHIC_DATA]] [Cold] [Hormone Harmony Plus] [CBO] [Creative Testing] [[DA…" at bounding box center [439, 103] width 132 height 8
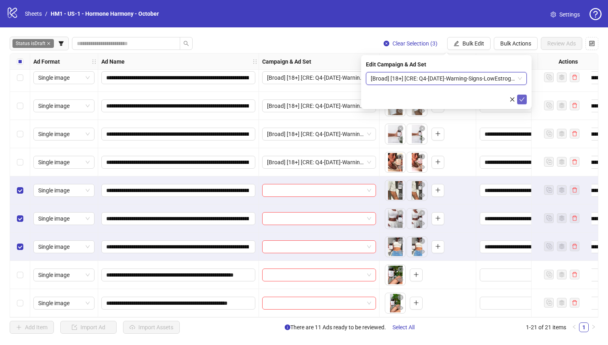
click at [523, 99] on icon "check" at bounding box center [522, 100] width 6 height 6
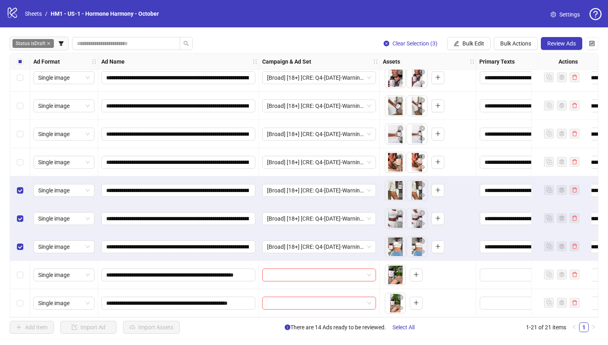
click at [12, 155] on div "Select row 16" at bounding box center [20, 162] width 20 height 28
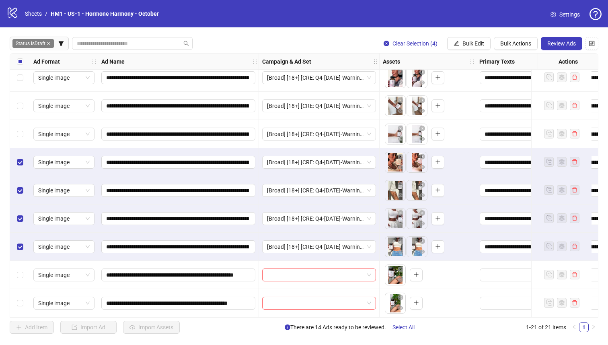
click at [14, 137] on div "Select row 15" at bounding box center [20, 134] width 20 height 28
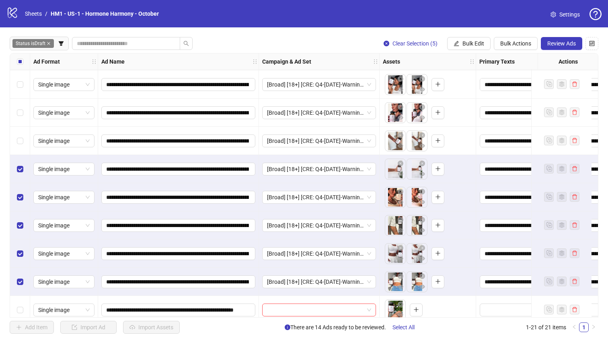
scroll to position [283, 0]
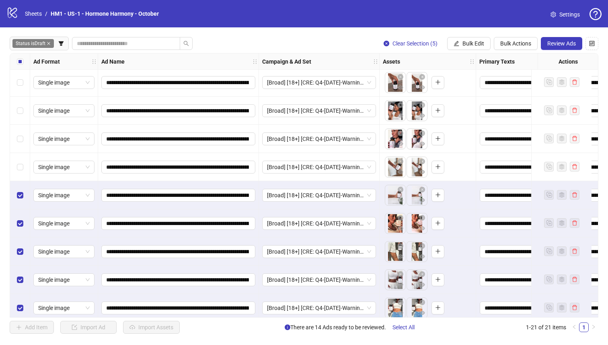
click at [16, 167] on div "Select row 14" at bounding box center [20, 167] width 20 height 28
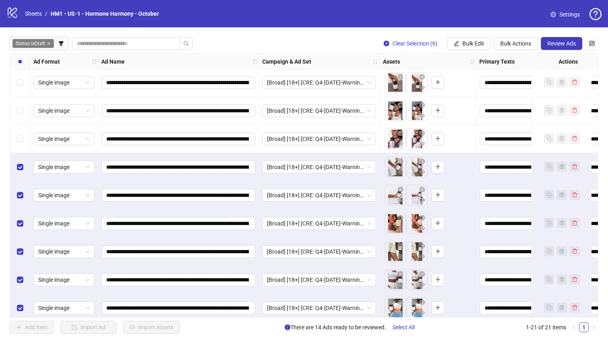
click at [19, 144] on div "Select row 13" at bounding box center [20, 139] width 20 height 28
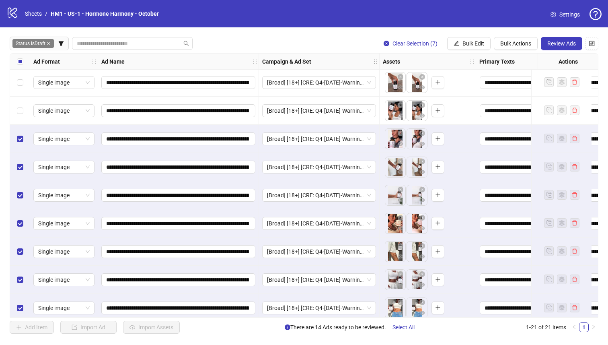
scroll to position [217, 0]
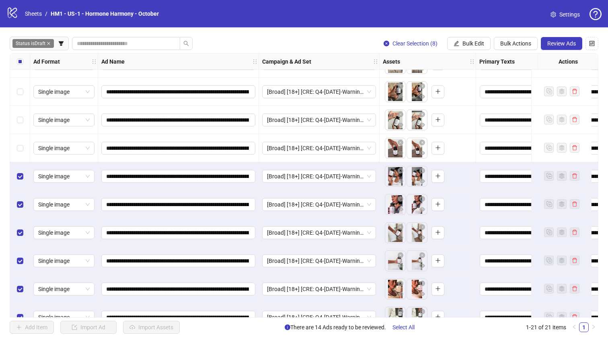
click at [22, 163] on div "Select row 12" at bounding box center [20, 176] width 20 height 28
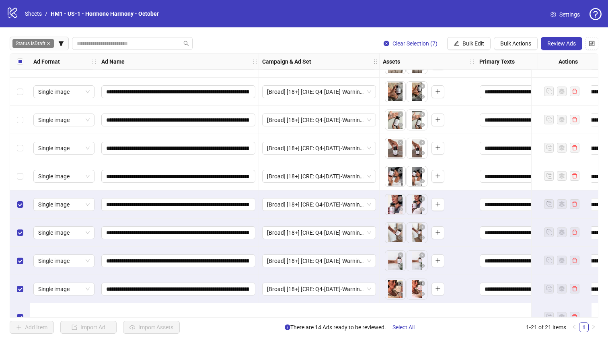
scroll to position [168, 0]
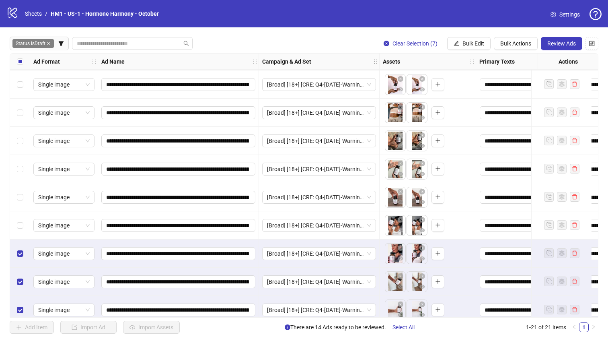
click at [22, 163] on div "Select row 10" at bounding box center [20, 169] width 20 height 28
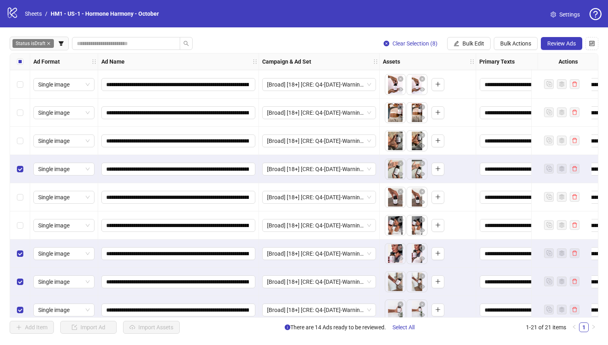
click at [16, 213] on div "Select row 12" at bounding box center [20, 225] width 20 height 28
click at [18, 216] on div "Select row 12" at bounding box center [20, 225] width 20 height 28
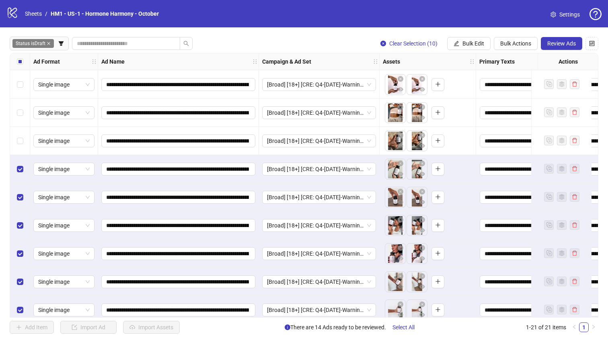
scroll to position [131, 0]
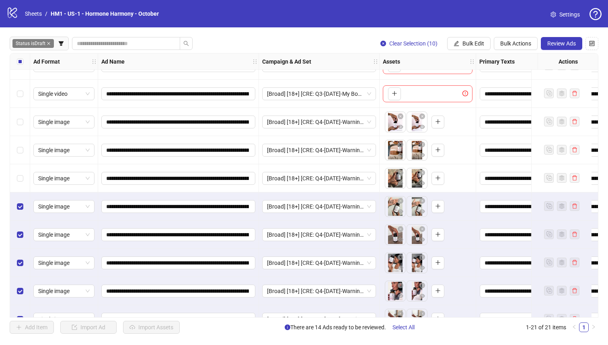
click at [21, 169] on div "Select row 9" at bounding box center [20, 178] width 20 height 28
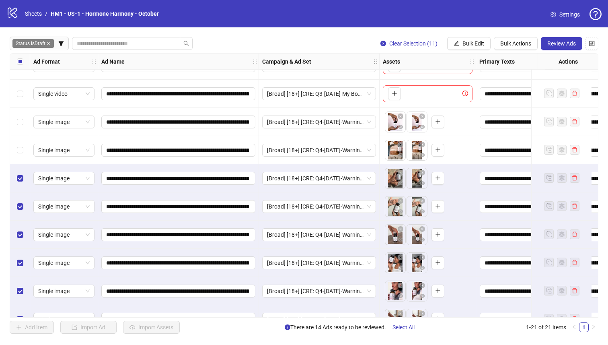
click at [24, 156] on div "Select row 8" at bounding box center [20, 150] width 20 height 28
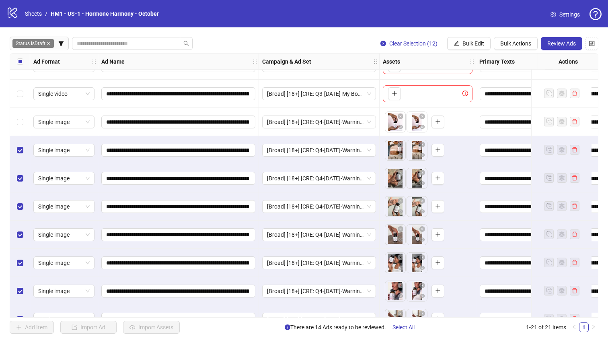
click at [23, 129] on div "Select row 7" at bounding box center [20, 122] width 20 height 28
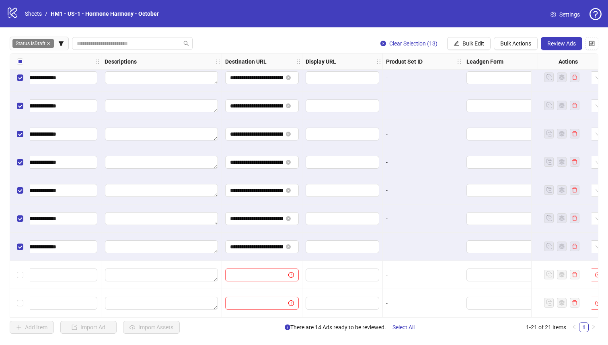
scroll to position [347, 653]
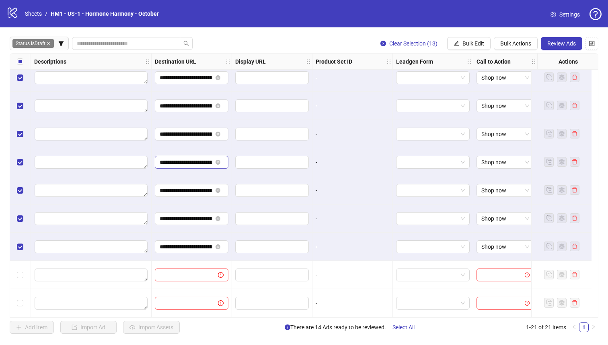
click at [180, 164] on span "**********" at bounding box center [192, 162] width 74 height 13
click at [564, 42] on span "Review Ads" at bounding box center [562, 43] width 29 height 6
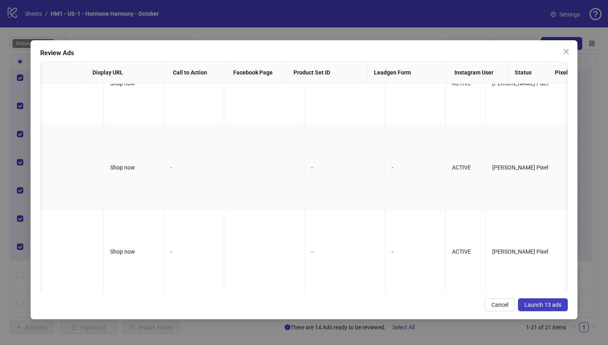
scroll to position [0, 666]
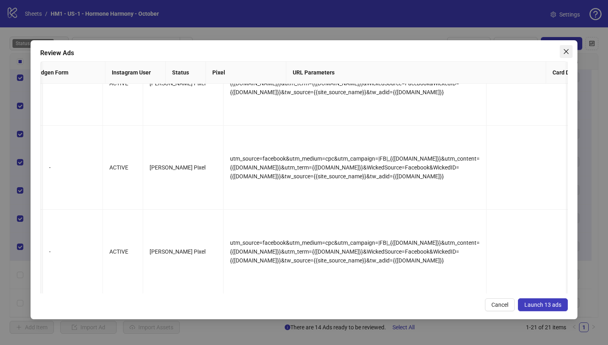
click at [569, 56] on button "Close" at bounding box center [566, 51] width 13 height 13
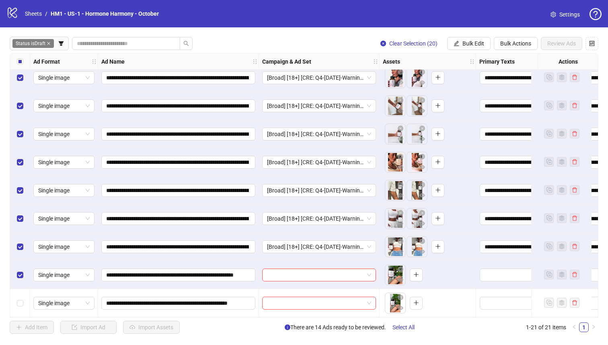
click at [19, 279] on div "Select row 20" at bounding box center [20, 275] width 20 height 28
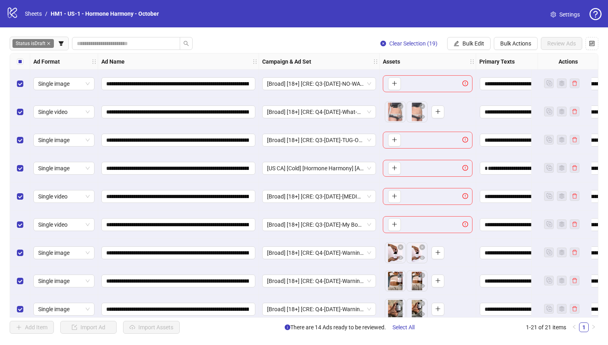
click at [17, 233] on div "Select row 6" at bounding box center [20, 224] width 20 height 28
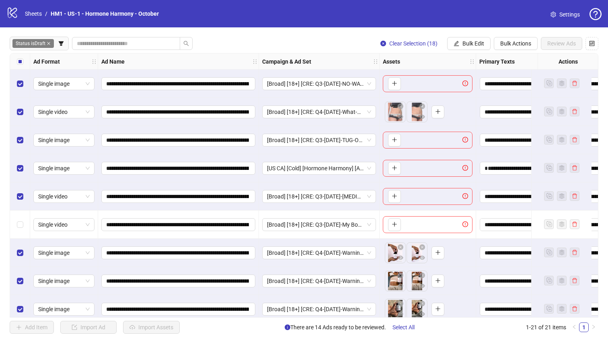
click at [17, 208] on div "Select row 5" at bounding box center [20, 196] width 20 height 28
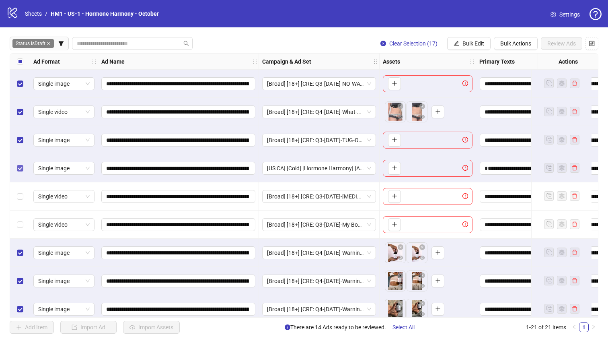
click at [19, 172] on label "Select row 4" at bounding box center [20, 168] width 6 height 9
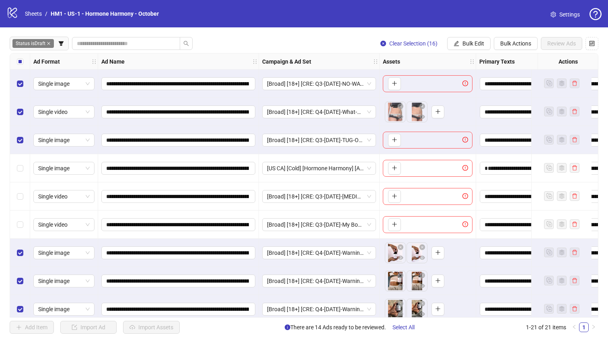
click at [21, 148] on div "Select row 3" at bounding box center [20, 140] width 20 height 28
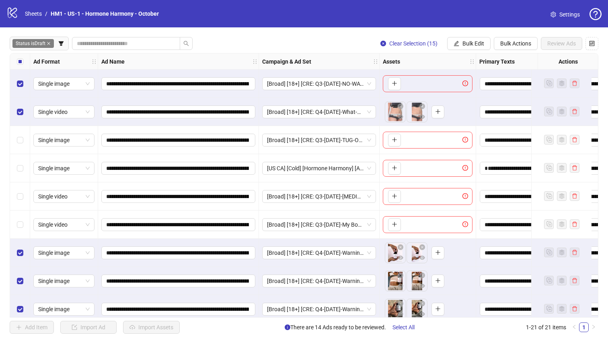
click at [21, 122] on div "Select row 2" at bounding box center [20, 112] width 20 height 28
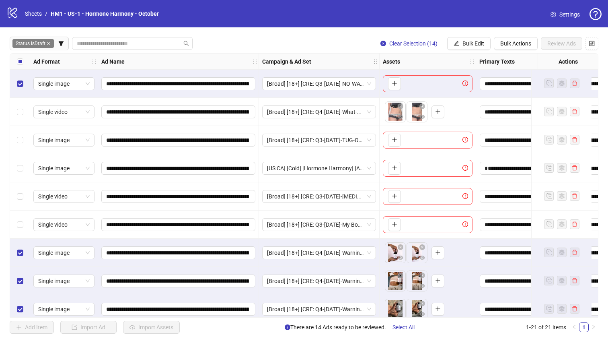
click at [21, 91] on div "Select row 1" at bounding box center [20, 84] width 20 height 28
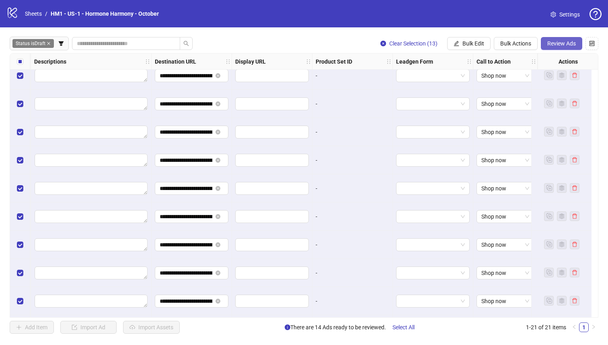
click at [576, 43] on span "Review Ads" at bounding box center [562, 43] width 29 height 6
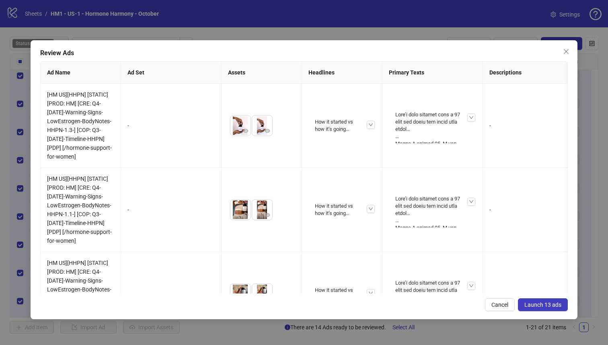
click at [547, 305] on span "Launch 13 ads" at bounding box center [543, 304] width 37 height 6
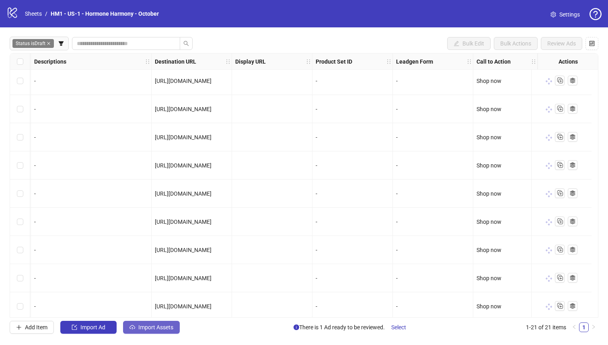
click at [156, 328] on span "Import Assets" at bounding box center [155, 327] width 35 height 6
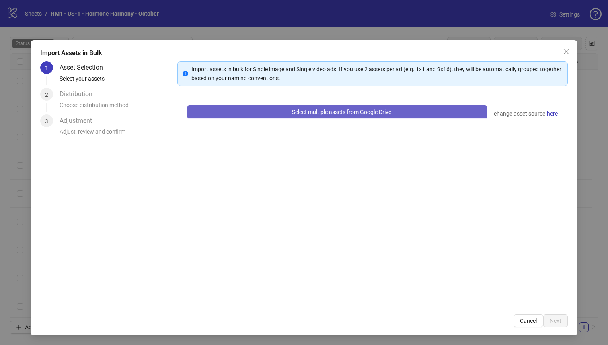
click at [280, 112] on button "Select multiple assets from Google Drive" at bounding box center [337, 111] width 301 height 13
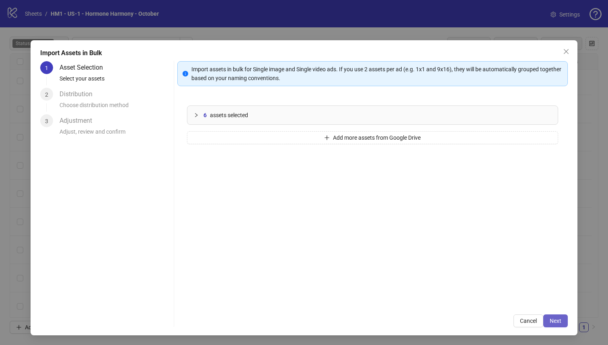
click at [555, 321] on span "Next" at bounding box center [556, 320] width 12 height 6
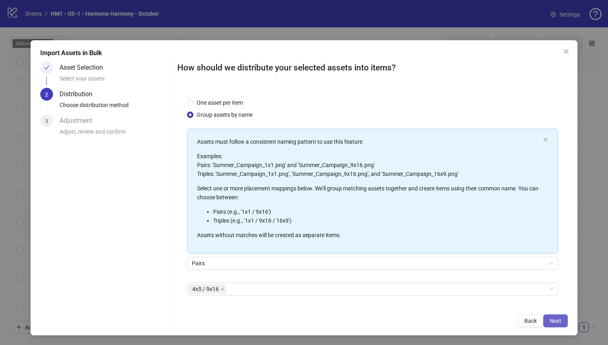
click at [555, 319] on span "Next" at bounding box center [556, 320] width 12 height 6
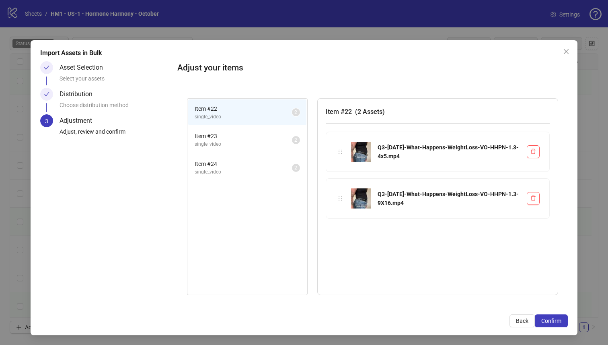
click at [555, 319] on span "Confirm" at bounding box center [552, 320] width 20 height 6
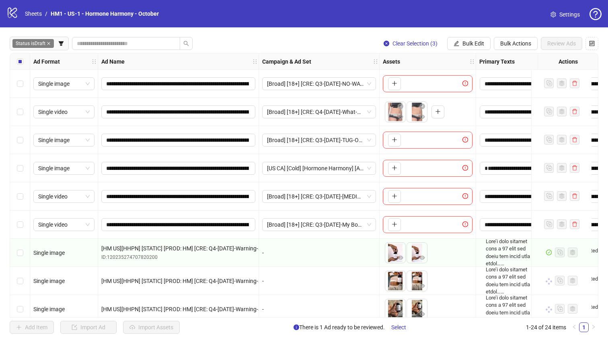
click at [23, 144] on div "Select row 3" at bounding box center [20, 140] width 20 height 28
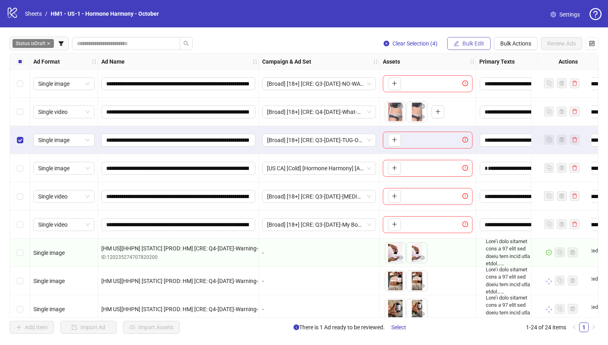
click at [455, 40] on button "Bulk Edit" at bounding box center [468, 43] width 43 height 13
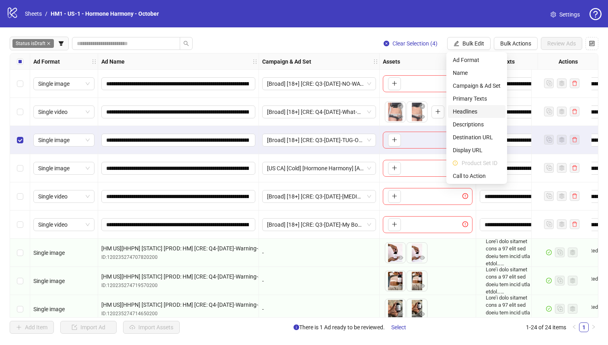
click at [482, 111] on span "Headlines" at bounding box center [477, 111] width 48 height 9
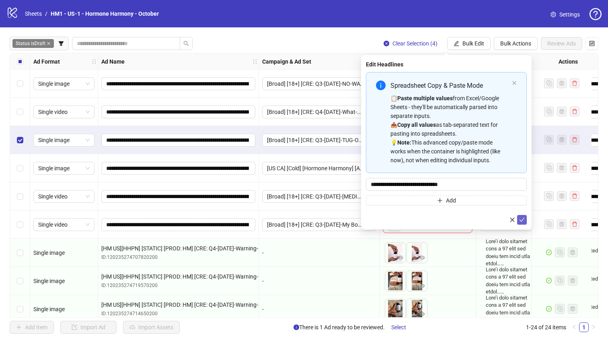
click at [520, 222] on icon "check" at bounding box center [522, 220] width 6 height 6
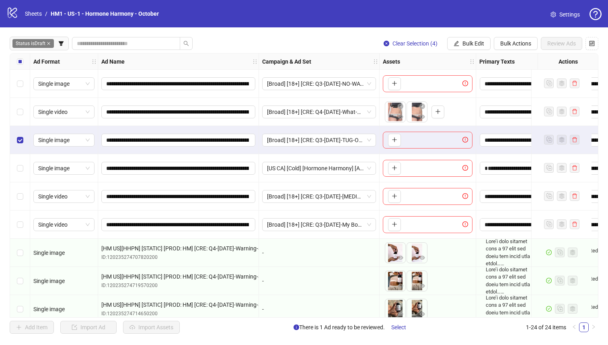
click at [466, 50] on div "**********" at bounding box center [304, 185] width 608 height 316
click at [469, 48] on button "Bulk Edit" at bounding box center [468, 43] width 43 height 13
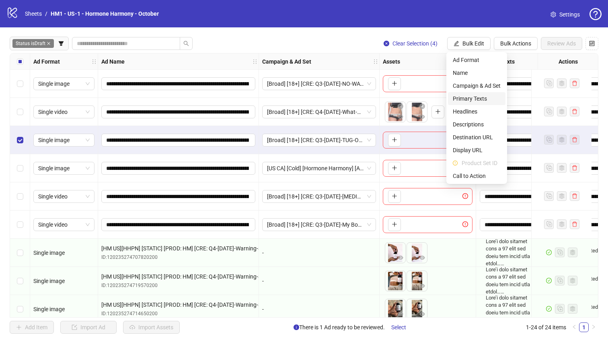
click at [481, 96] on span "Primary Texts" at bounding box center [477, 98] width 48 height 9
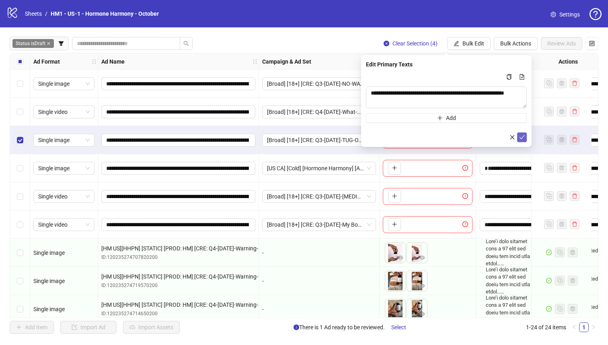
click at [521, 136] on icon "check" at bounding box center [522, 137] width 6 height 6
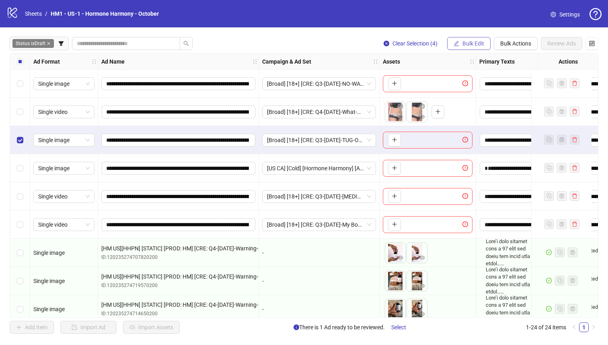
click at [474, 41] on span "Bulk Edit" at bounding box center [474, 43] width 22 height 6
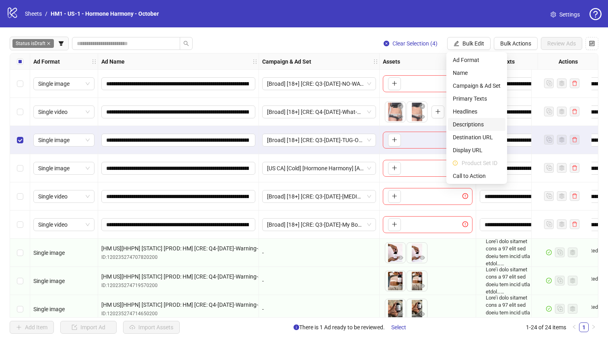
click at [488, 130] on li "Descriptions" at bounding box center [477, 124] width 58 height 13
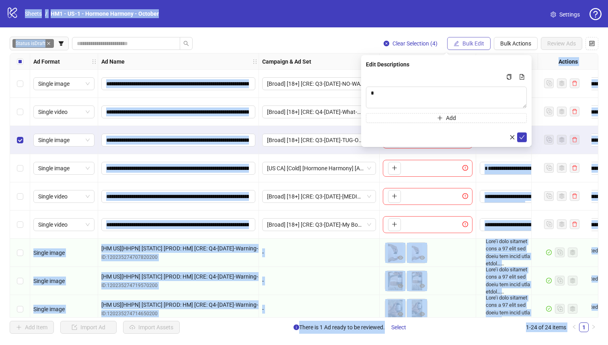
click at [469, 42] on span "Bulk Edit" at bounding box center [474, 43] width 22 height 6
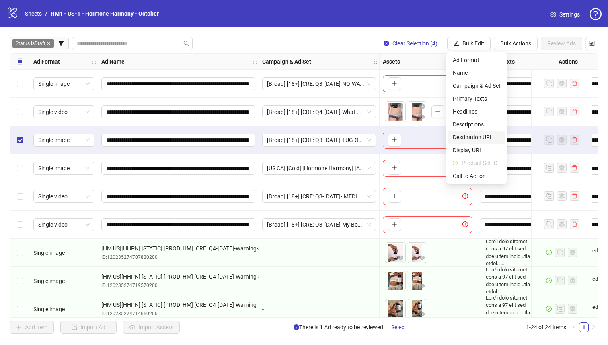
click at [477, 133] on span "Destination URL" at bounding box center [477, 137] width 48 height 9
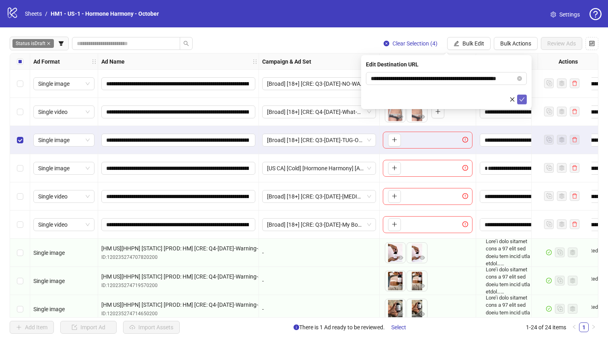
click at [521, 99] on icon "check" at bounding box center [522, 100] width 6 height 6
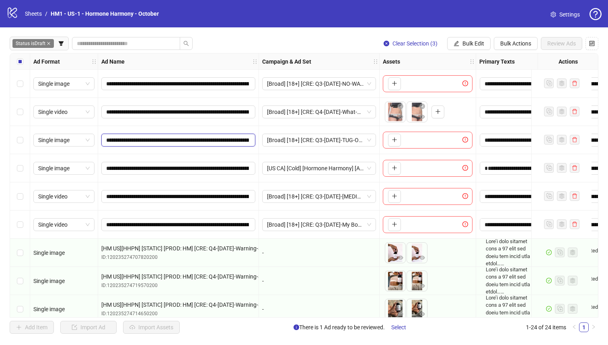
click at [190, 142] on input "**********" at bounding box center [177, 140] width 143 height 9
drag, startPoint x: 189, startPoint y: 139, endPoint x: 108, endPoint y: 139, distance: 81.3
click at [108, 139] on input "**********" at bounding box center [177, 140] width 143 height 9
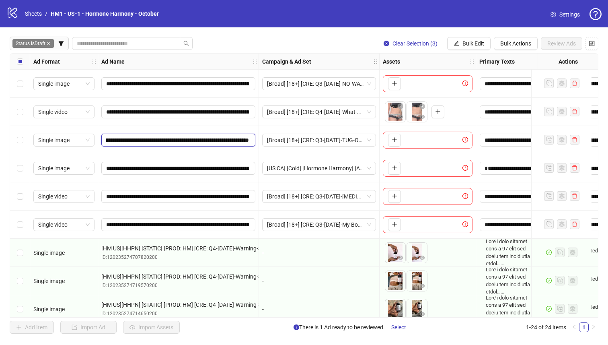
drag, startPoint x: 108, startPoint y: 139, endPoint x: 159, endPoint y: 140, distance: 50.3
click at [159, 140] on input "**********" at bounding box center [177, 140] width 143 height 9
click at [168, 140] on input "**********" at bounding box center [177, 140] width 143 height 9
drag, startPoint x: 171, startPoint y: 140, endPoint x: 346, endPoint y: 153, distance: 175.9
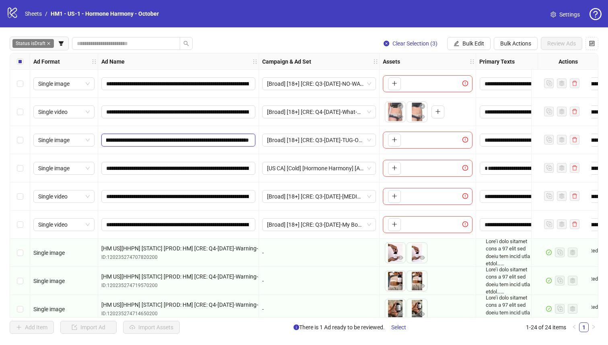
click at [346, 54] on div "**********" at bounding box center [617, 54] width 1215 height 0
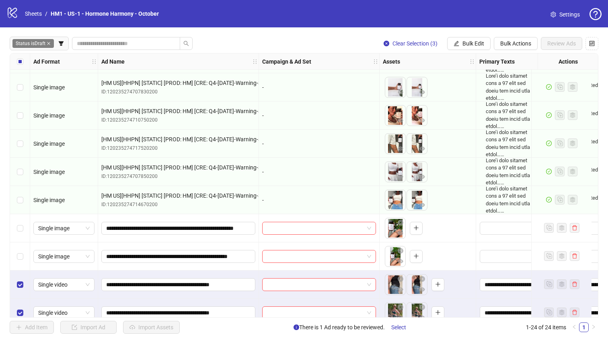
scroll to position [432, 0]
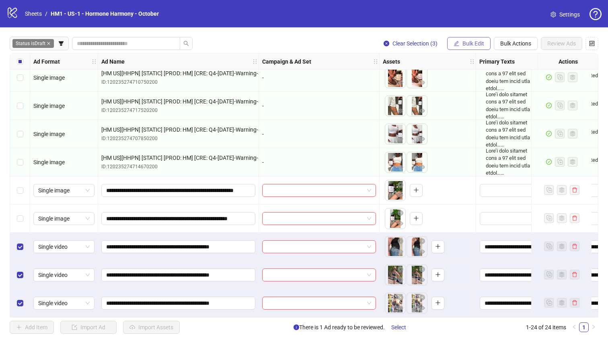
click at [459, 44] on button "Bulk Edit" at bounding box center [468, 43] width 43 height 13
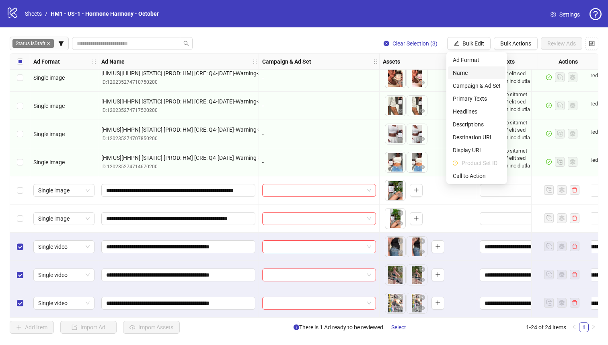
click at [461, 70] on span "Name" at bounding box center [477, 72] width 48 height 9
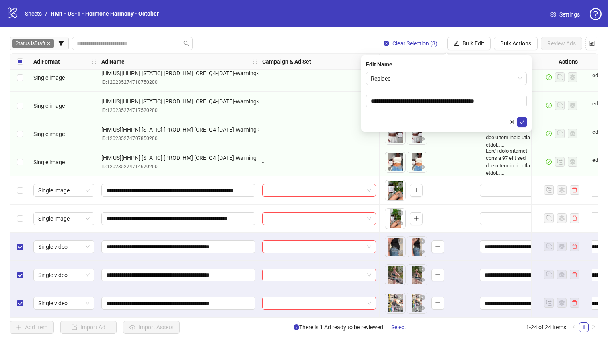
click at [439, 71] on div "**********" at bounding box center [446, 93] width 171 height 76
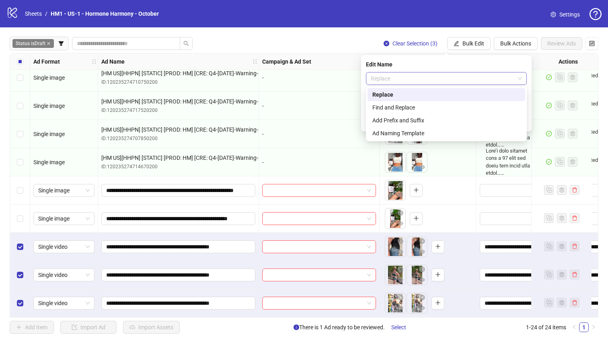
click at [439, 77] on span "Replace" at bounding box center [446, 78] width 151 height 12
click at [454, 119] on div "Add Prefix and Suffix" at bounding box center [447, 120] width 148 height 9
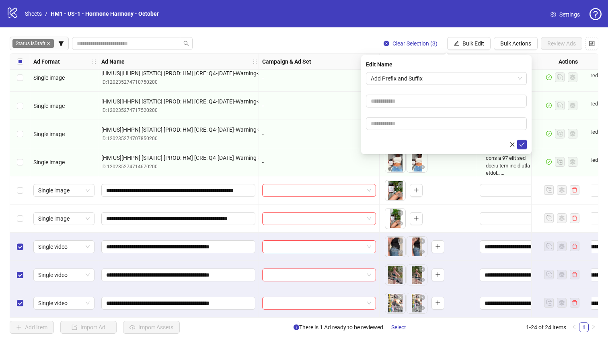
click at [454, 119] on input "text" at bounding box center [446, 123] width 161 height 13
type input "**********"
click at [460, 101] on input "text" at bounding box center [446, 101] width 161 height 13
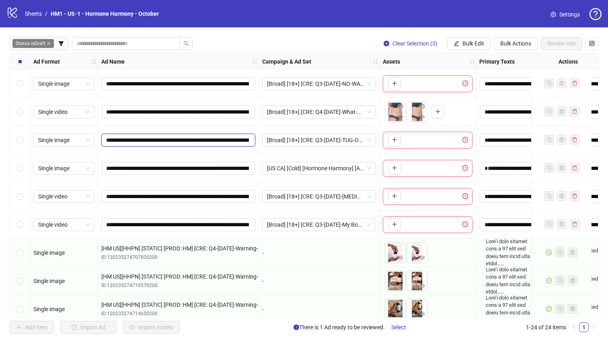
drag, startPoint x: 216, startPoint y: 136, endPoint x: 97, endPoint y: 137, distance: 119.1
click at [97, 54] on div "**********" at bounding box center [617, 54] width 1215 height 0
click at [465, 45] on span "Bulk Edit" at bounding box center [474, 43] width 22 height 6
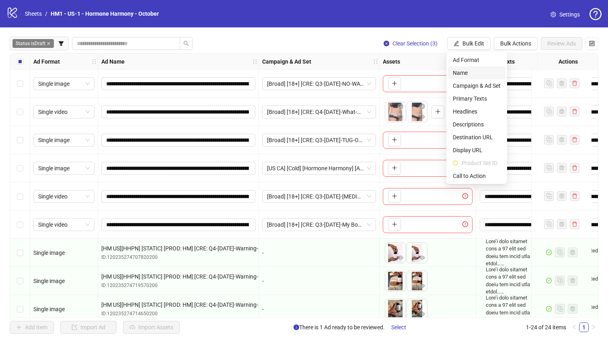
click at [454, 71] on span "Name" at bounding box center [477, 72] width 48 height 9
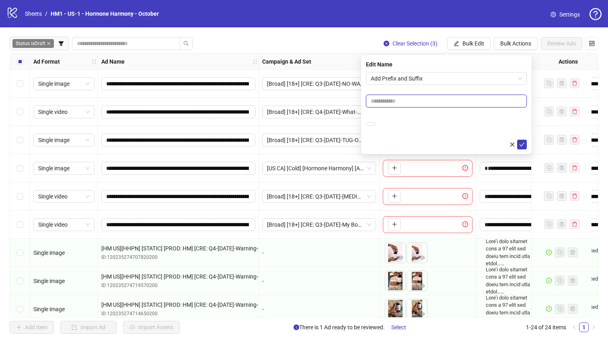
click at [439, 101] on input "text" at bounding box center [446, 101] width 161 height 13
paste input "**********"
type input "**********"
click at [440, 88] on form "**********" at bounding box center [446, 110] width 161 height 77
click at [521, 142] on icon "check" at bounding box center [522, 145] width 6 height 6
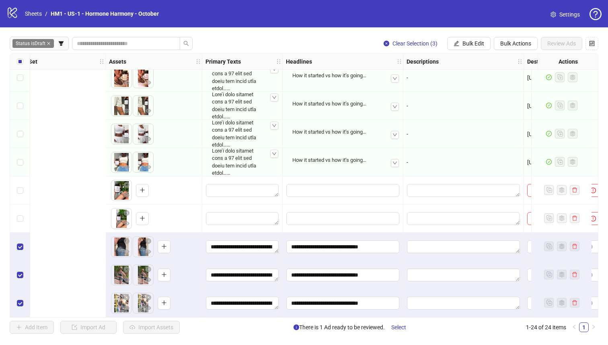
scroll to position [431, 653]
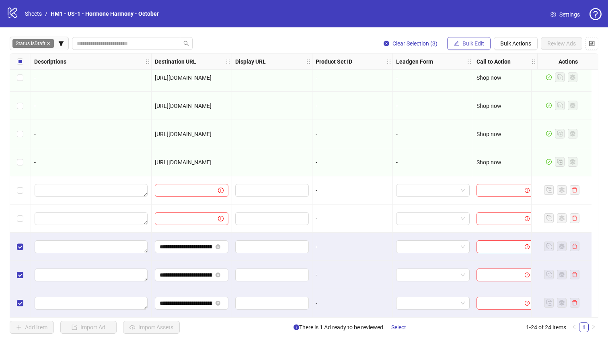
click at [482, 45] on span "Bulk Edit" at bounding box center [474, 43] width 22 height 6
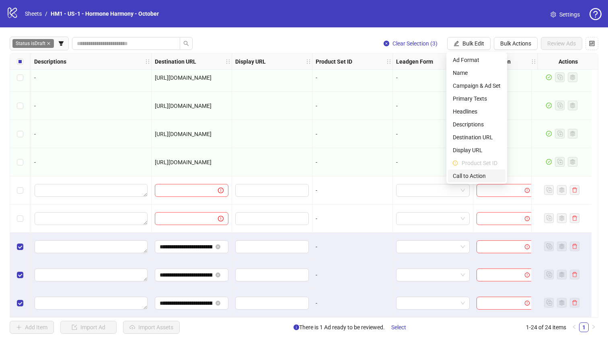
click at [482, 172] on span "Call to Action" at bounding box center [477, 175] width 48 height 9
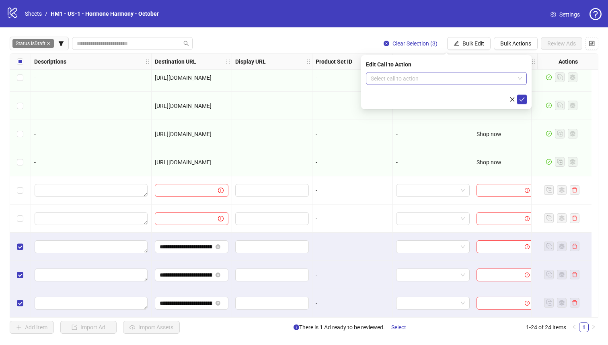
click at [463, 78] on input "search" at bounding box center [443, 78] width 144 height 12
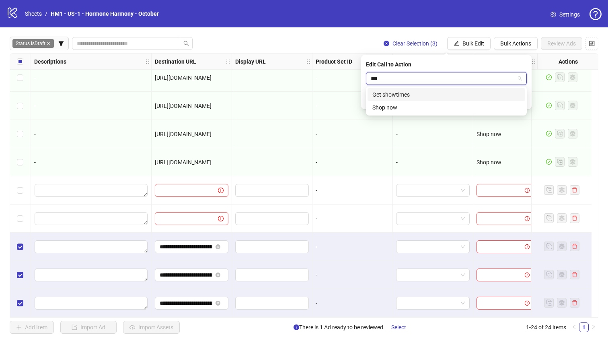
type input "****"
click at [472, 93] on div "Shop now" at bounding box center [447, 94] width 148 height 9
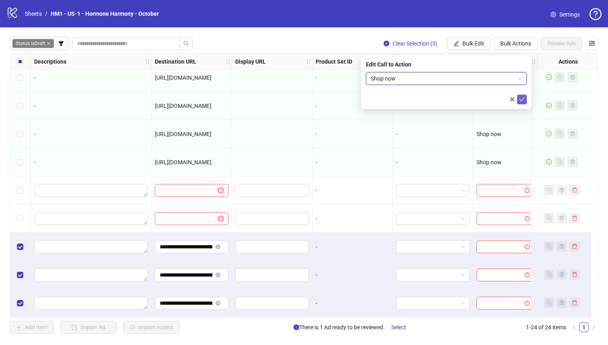
click at [523, 100] on icon "check" at bounding box center [522, 100] width 6 height 6
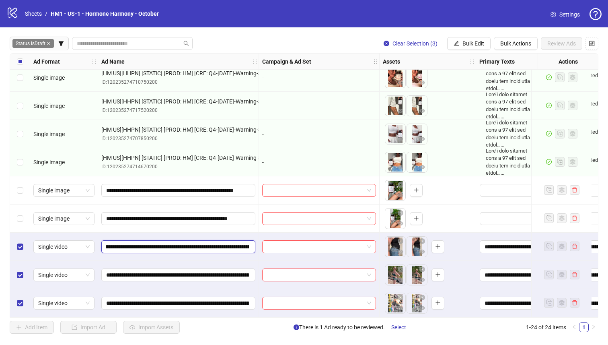
scroll to position [0, 161]
drag, startPoint x: 215, startPoint y: 245, endPoint x: 189, endPoint y: 242, distance: 25.9
click at [189, 242] on input "**********" at bounding box center [177, 246] width 143 height 9
click at [483, 41] on span "Bulk Edit" at bounding box center [474, 43] width 22 height 6
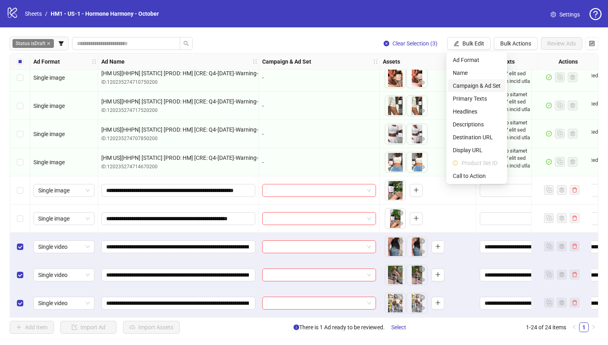
click at [483, 89] on span "Campaign & Ad Set" at bounding box center [477, 85] width 48 height 9
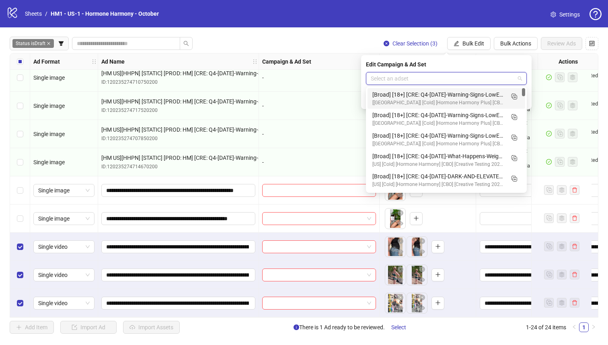
click at [460, 76] on input "search" at bounding box center [443, 78] width 144 height 12
click at [518, 98] on button "button" at bounding box center [514, 96] width 13 height 13
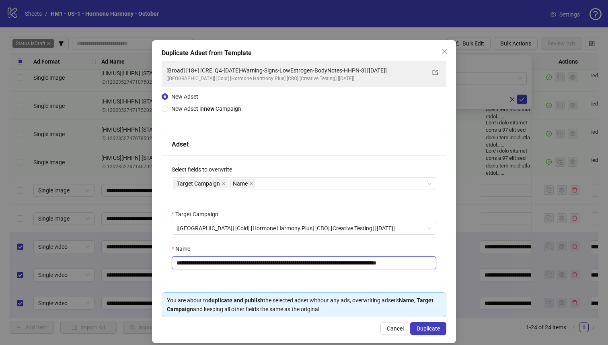
drag, startPoint x: 387, startPoint y: 264, endPoint x: 225, endPoint y: 266, distance: 162.1
click at [225, 266] on input "**********" at bounding box center [304, 262] width 265 height 13
paste input "text"
type input "**********"
click at [430, 329] on span "Duplicate" at bounding box center [428, 328] width 23 height 6
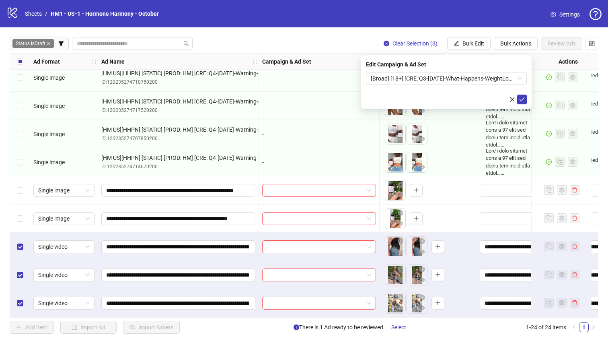
click at [475, 87] on form "[Broad] [18+] [CRE: Q3-[DATE]-What-Happens-WeightLoss-VO-HHPN] [[DATE]]" at bounding box center [446, 88] width 161 height 32
click at [470, 76] on span "[Broad] [18+] [CRE: Q3-[DATE]-What-Happens-WeightLoss-VO-HHPN] [[DATE]]" at bounding box center [446, 78] width 151 height 12
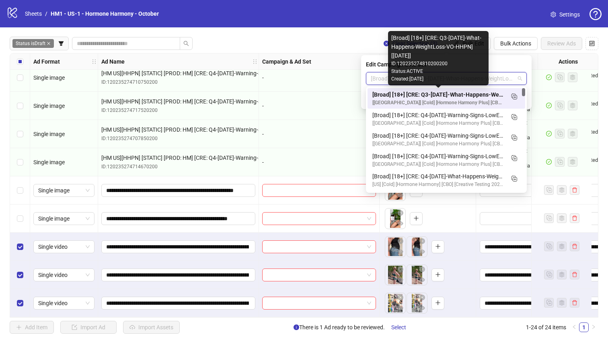
click at [474, 93] on div "[Broad] [18+] [CRE: Q3-[DATE]-What-Happens-WeightLoss-VO-HHPN] [[DATE]]" at bounding box center [439, 94] width 132 height 9
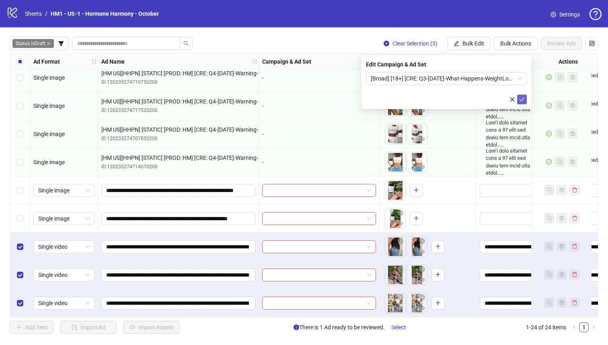
click at [521, 99] on icon "check" at bounding box center [522, 100] width 6 height 6
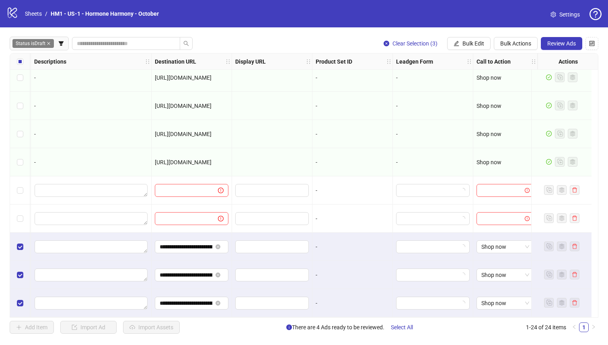
scroll to position [432, 653]
click at [562, 41] on span "Review Ads" at bounding box center [562, 43] width 29 height 6
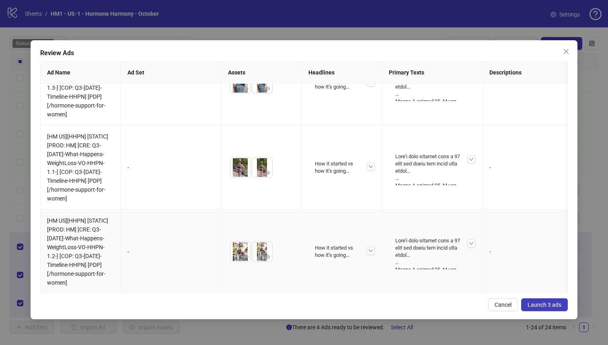
scroll to position [0, 0]
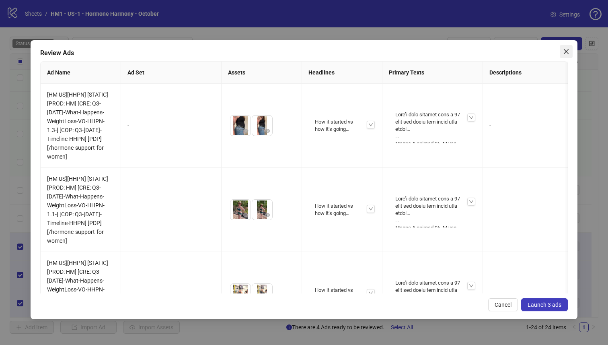
click at [564, 54] on icon "close" at bounding box center [566, 51] width 6 height 6
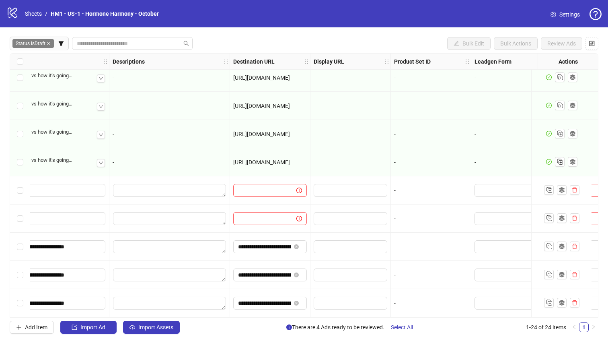
scroll to position [432, 0]
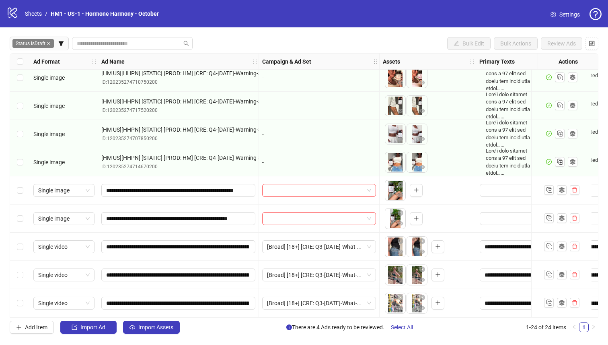
click at [24, 291] on div "Select row 24" at bounding box center [20, 303] width 20 height 28
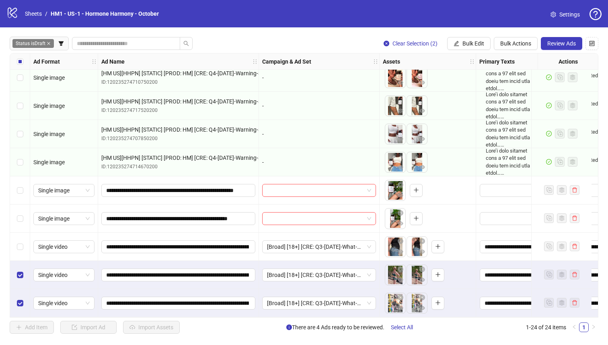
click at [22, 253] on div "Select row 22" at bounding box center [20, 247] width 20 height 28
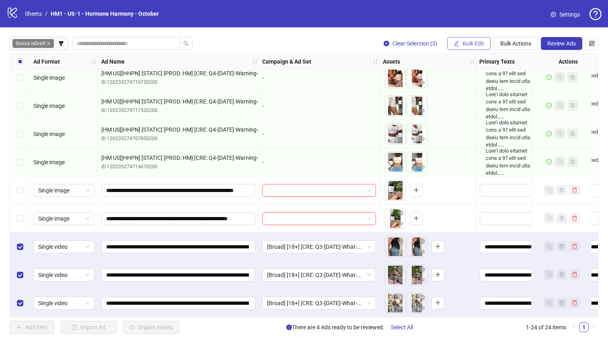
click at [474, 45] on span "Bulk Edit" at bounding box center [474, 43] width 22 height 6
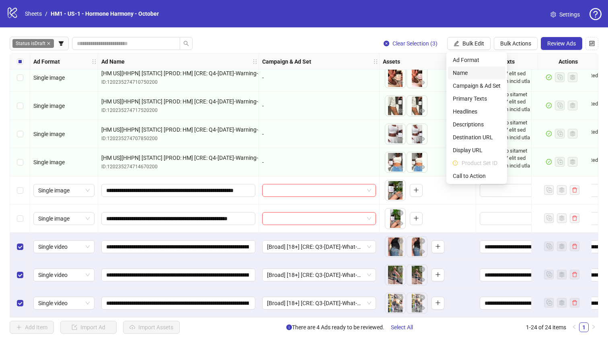
click at [472, 68] on li "Name" at bounding box center [477, 72] width 58 height 13
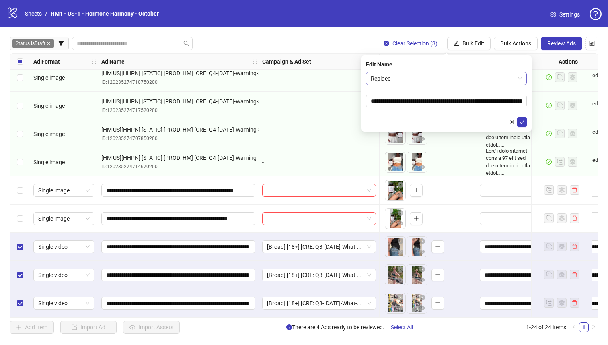
click at [434, 77] on span "Replace" at bounding box center [446, 78] width 151 height 12
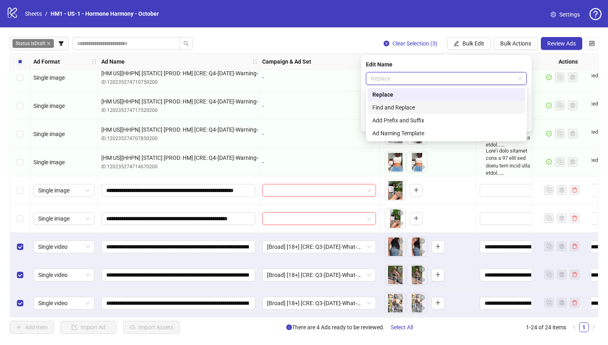
click at [431, 105] on div "Find and Replace" at bounding box center [447, 107] width 148 height 9
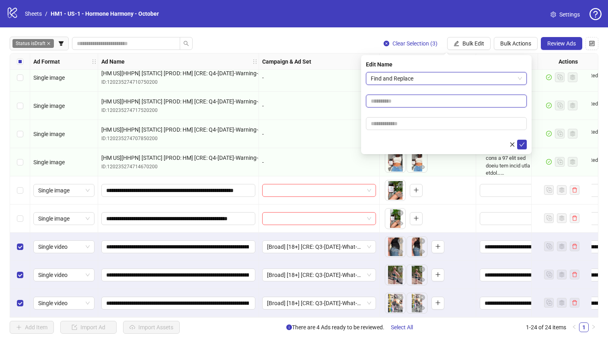
click at [424, 99] on input "text" at bounding box center [446, 101] width 161 height 13
type input "******"
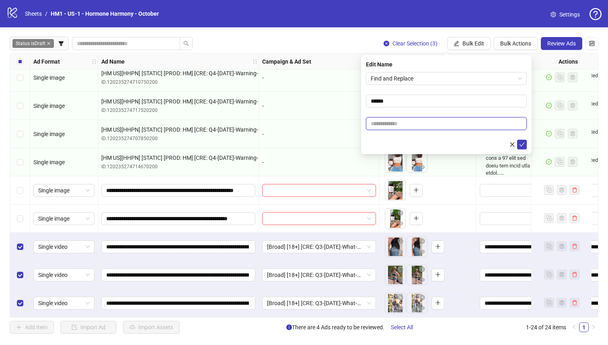
click at [428, 120] on input "text" at bounding box center [446, 123] width 161 height 13
type input "***"
click at [522, 144] on icon "check" at bounding box center [522, 144] width 5 height 4
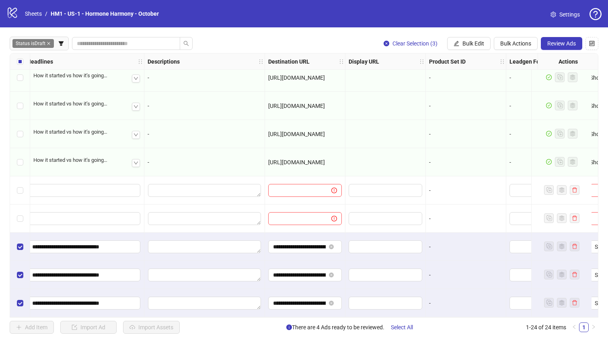
scroll to position [432, 653]
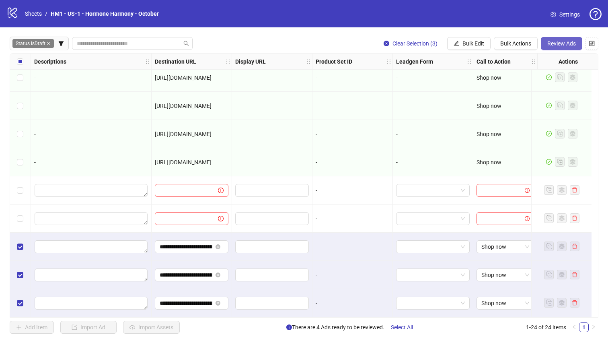
click at [566, 43] on span "Review Ads" at bounding box center [562, 43] width 29 height 6
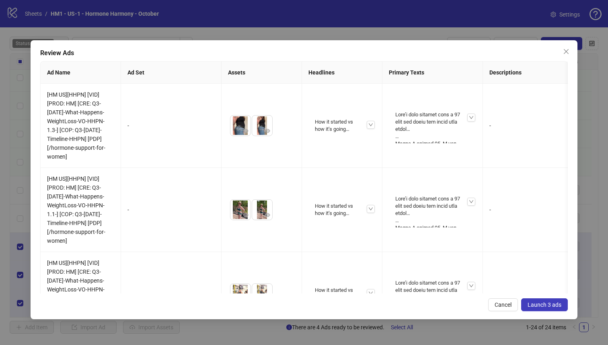
click at [542, 303] on span "Launch 3 ads" at bounding box center [545, 304] width 34 height 6
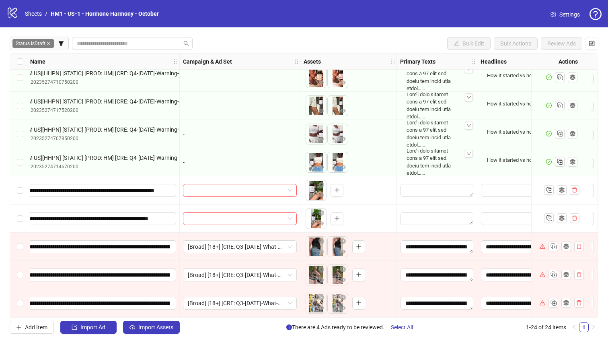
scroll to position [432, 0]
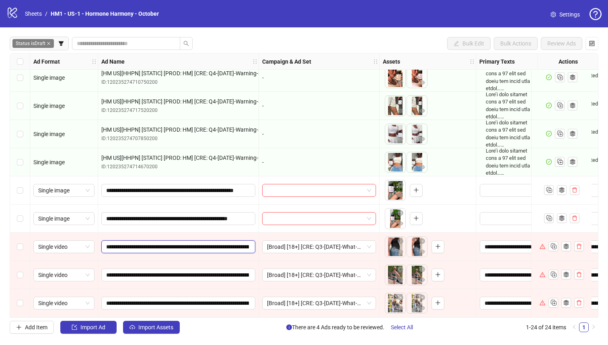
click at [126, 244] on input "**********" at bounding box center [177, 246] width 143 height 9
type input "**********"
click at [127, 272] on input "**********" at bounding box center [177, 274] width 143 height 9
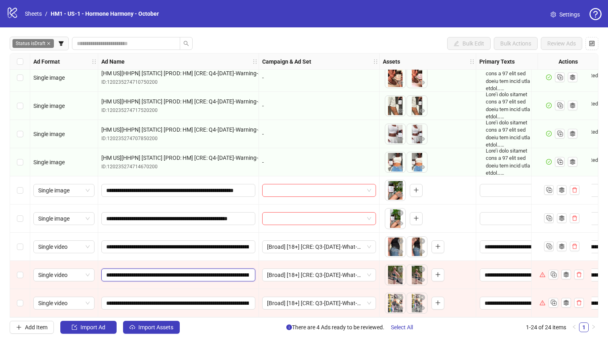
click at [126, 273] on input "**********" at bounding box center [177, 274] width 143 height 9
type input "**********"
click at [162, 256] on div "**********" at bounding box center [178, 247] width 161 height 28
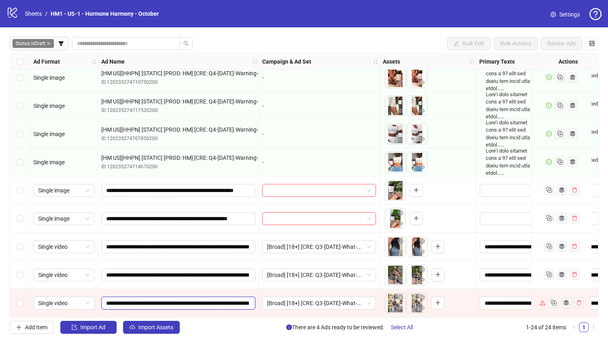
click at [126, 299] on input "**********" at bounding box center [177, 303] width 143 height 9
type input "**********"
click at [142, 290] on div "**********" at bounding box center [178, 303] width 161 height 28
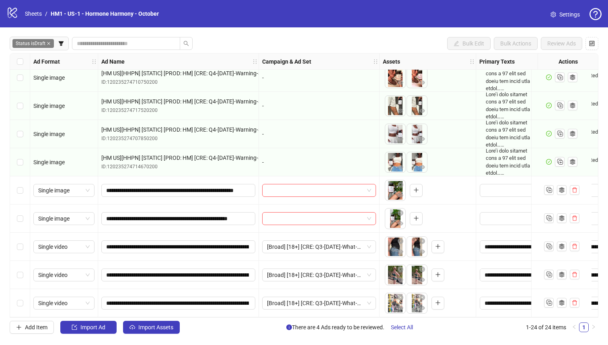
click at [25, 274] on div "Select row 23" at bounding box center [20, 275] width 20 height 28
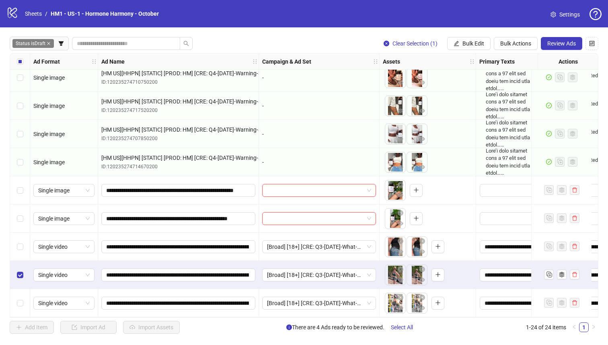
click at [21, 250] on div "Select row 22" at bounding box center [20, 247] width 20 height 28
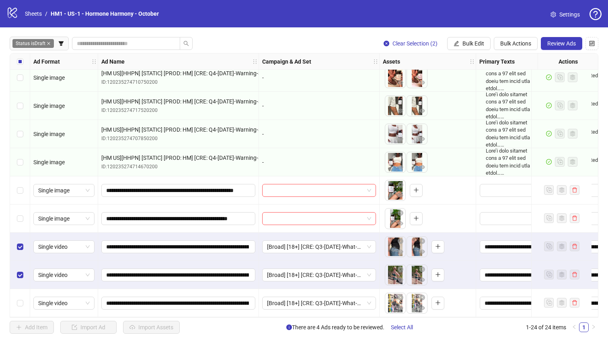
click at [20, 292] on div "Select row 24" at bounding box center [20, 303] width 20 height 28
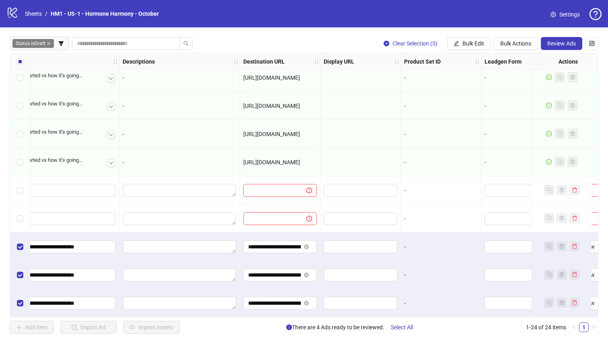
scroll to position [0, 126]
click at [270, 244] on input "**********" at bounding box center [274, 246] width 53 height 9
click at [566, 48] on button "Review Ads" at bounding box center [561, 43] width 41 height 13
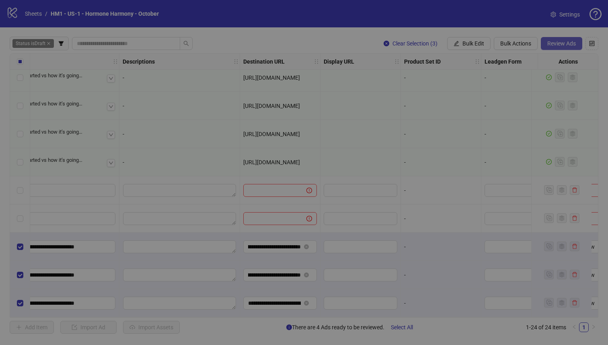
scroll to position [0, 0]
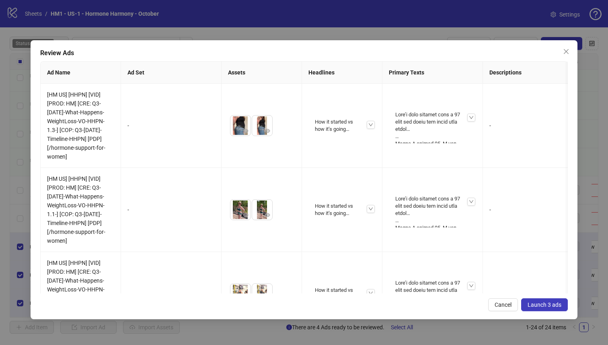
click at [551, 307] on span "Launch 3 ads" at bounding box center [545, 304] width 34 height 6
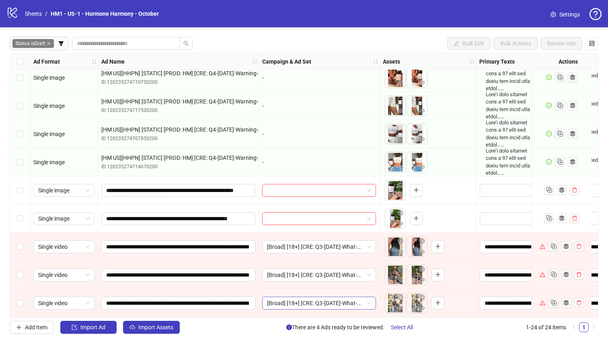
scroll to position [432, 141]
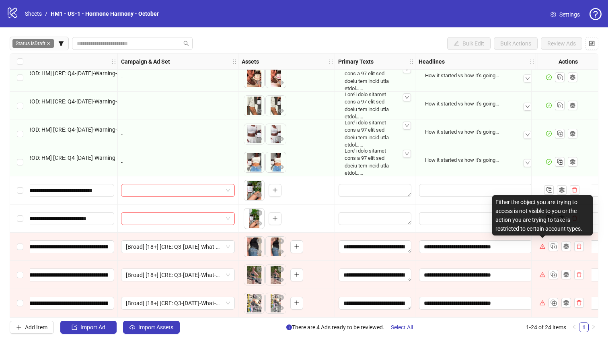
click at [542, 244] on icon "warning" at bounding box center [543, 246] width 6 height 6
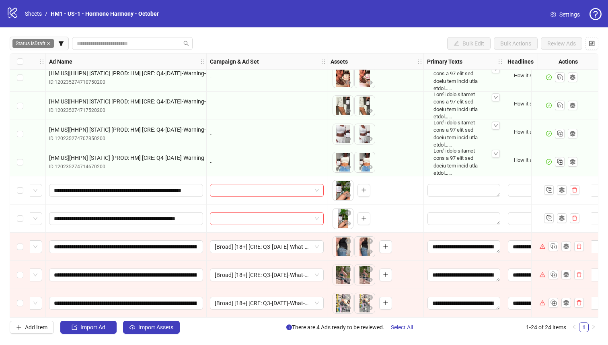
scroll to position [432, 54]
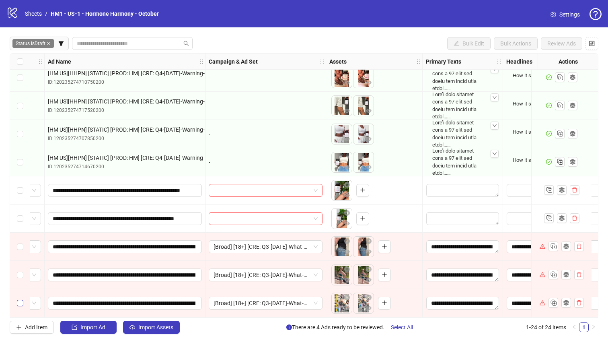
click at [20, 299] on label "Select row 24" at bounding box center [20, 303] width 6 height 9
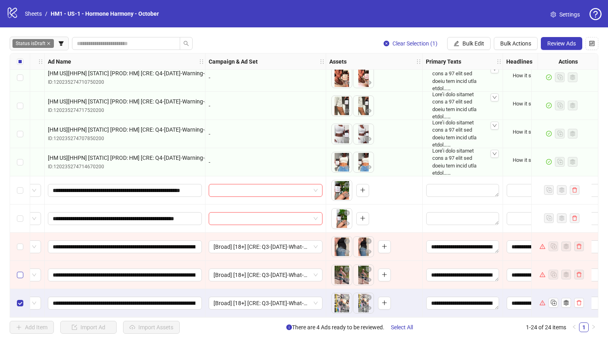
click at [20, 275] on label "Select row 23" at bounding box center [20, 274] width 6 height 9
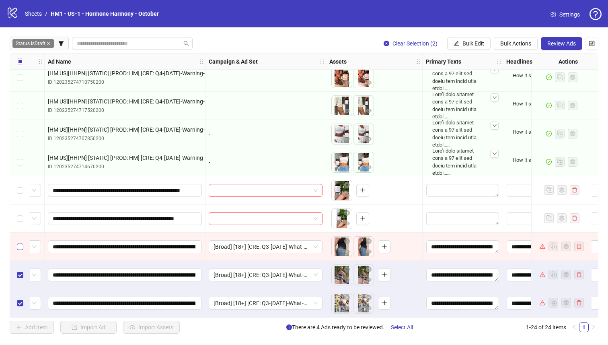
click at [20, 247] on label "Select row 22" at bounding box center [20, 246] width 6 height 9
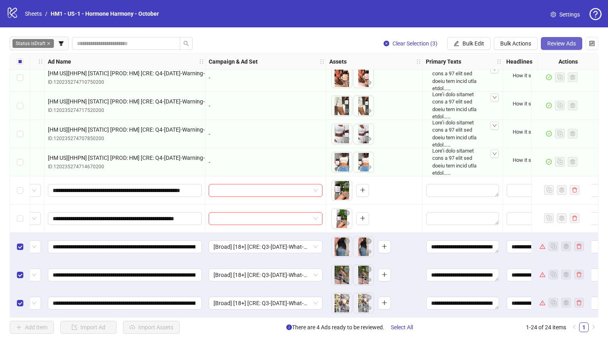
click at [560, 39] on button "Review Ads" at bounding box center [561, 43] width 41 height 13
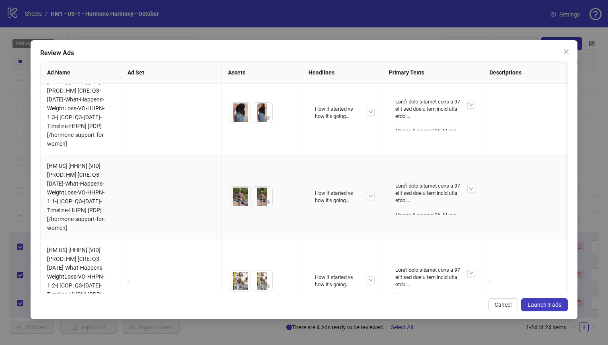
scroll to position [19, 0]
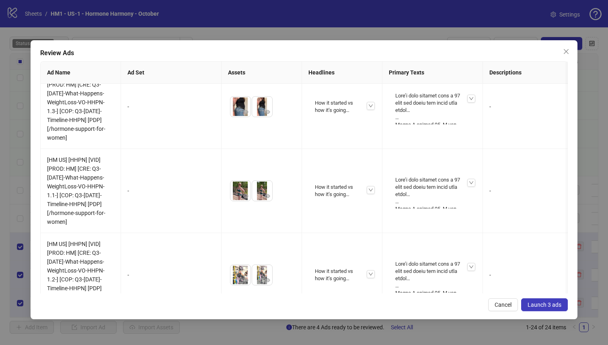
click at [549, 307] on span "Launch 3 ads" at bounding box center [545, 304] width 34 height 6
